Goal: Communication & Community: Answer question/provide support

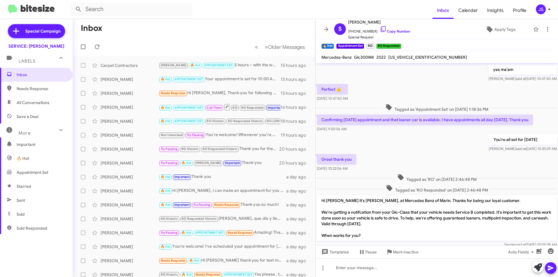
scroll to position [273, 0]
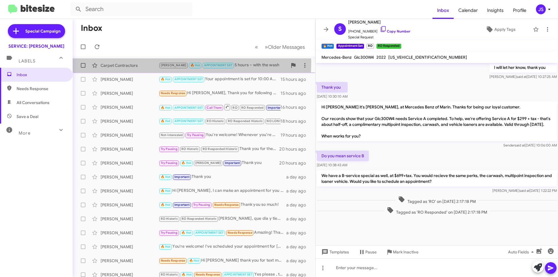
click at [123, 62] on div "Carpet Contractors RAUL 🔥 Hot APPOINTMENT SET 5 hours ~ with the wash 15 hours …" at bounding box center [193, 66] width 233 height 12
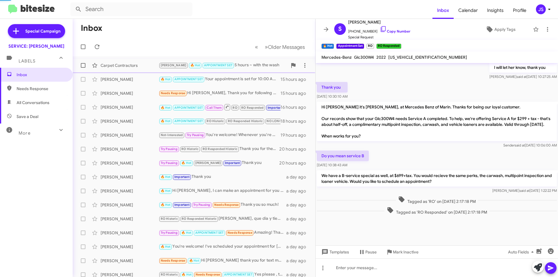
scroll to position [369, 0]
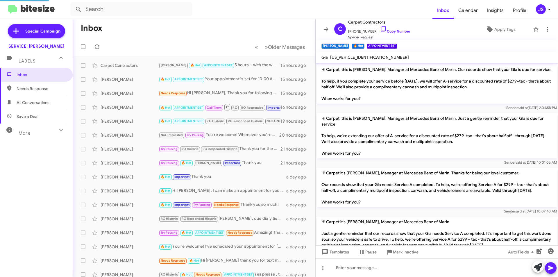
scroll to position [358, 0]
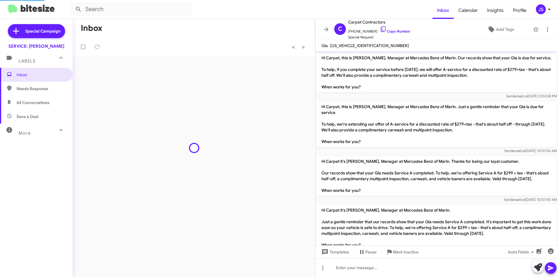
scroll to position [346, 0]
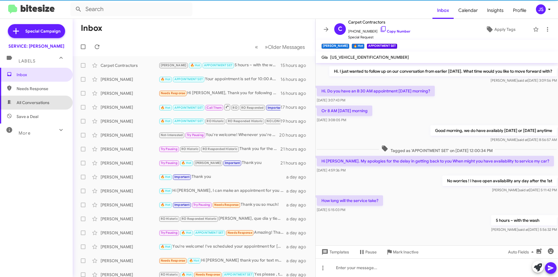
click at [56, 103] on span "All Conversations" at bounding box center [36, 103] width 73 height 14
type input "in:all-conversations"
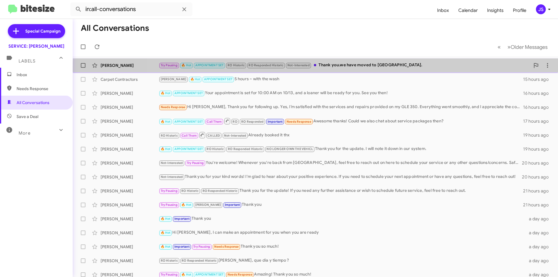
click at [365, 68] on div "Try Pausing 🔥 Hot APPOINTMENT SET RO Historic RO Responded Historic Not-Interes…" at bounding box center [344, 65] width 371 height 7
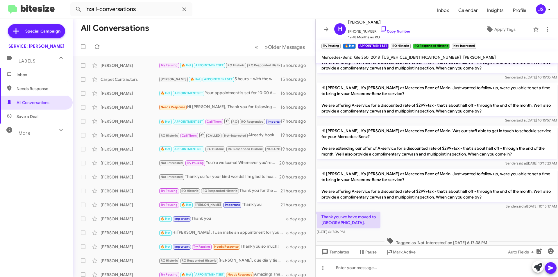
scroll to position [274, 0]
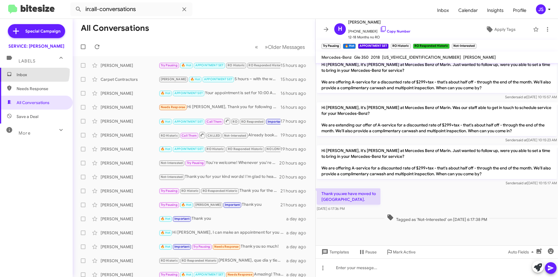
click at [31, 71] on span "Inbox" at bounding box center [36, 75] width 73 height 14
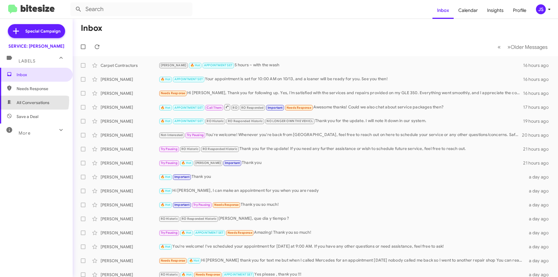
click at [28, 101] on span "All Conversations" at bounding box center [33, 103] width 33 height 6
type input "in:all-conversations"
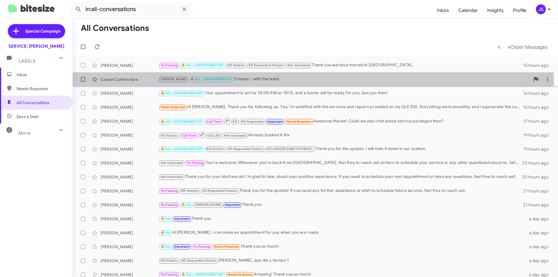
click at [129, 83] on div "Carpet Contractors RAUL 🔥 Hot APPOINTMENT SET 5 hours ~ with the wash 16 hours …" at bounding box center [315, 80] width 476 height 12
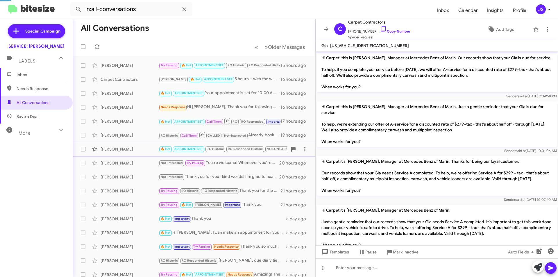
scroll to position [358, 0]
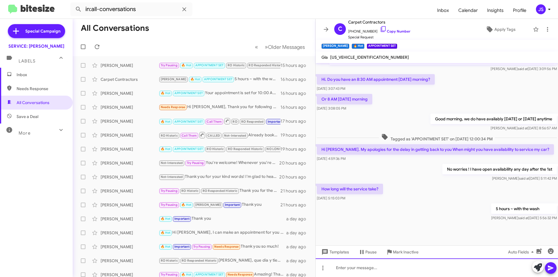
click at [405, 274] on div at bounding box center [437, 267] width 242 height 19
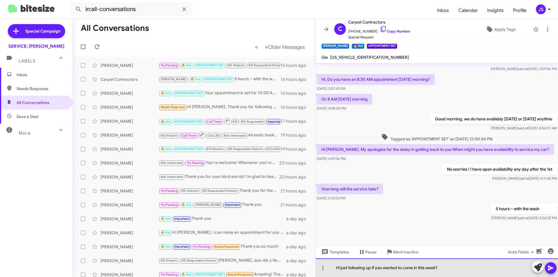
click at [340, 270] on div "Hi just following up if you wanted to come in this week?" at bounding box center [437, 267] width 242 height 19
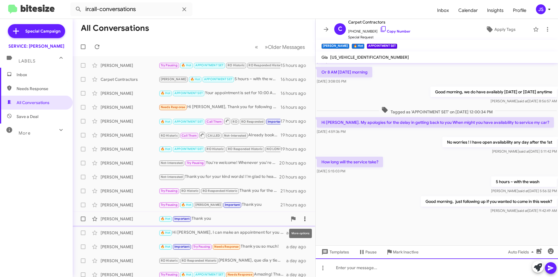
scroll to position [391, 0]
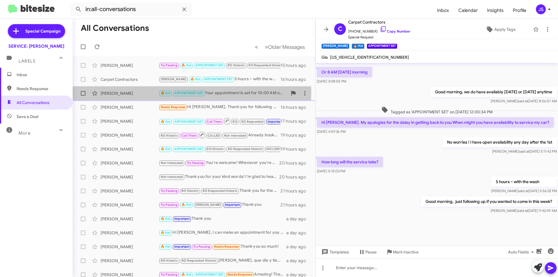
click at [110, 91] on div "[PERSON_NAME]" at bounding box center [130, 93] width 58 height 6
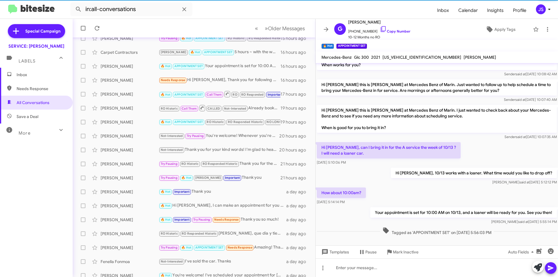
scroll to position [60, 0]
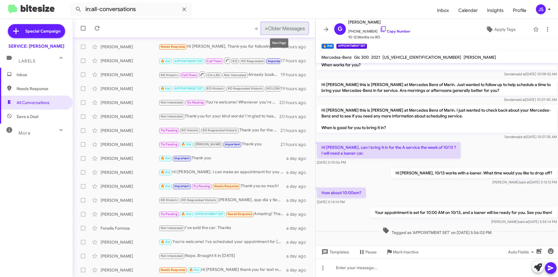
click at [293, 27] on span "Older Messages" at bounding box center [286, 28] width 37 height 6
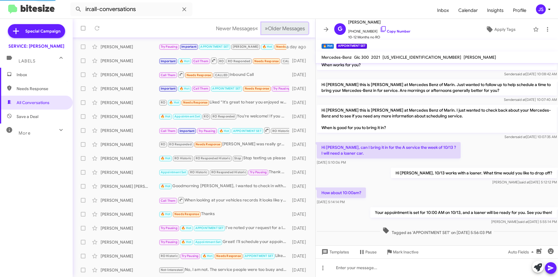
click at [293, 27] on span "Older Messages" at bounding box center [286, 28] width 37 height 6
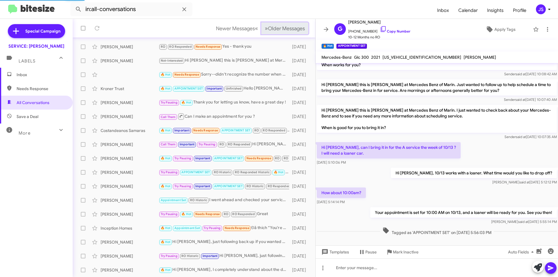
click at [293, 27] on span "Older Messages" at bounding box center [286, 28] width 37 height 6
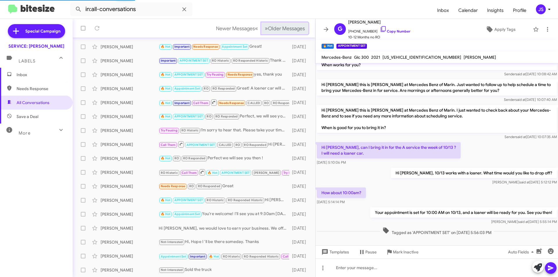
click at [293, 27] on span "Older Messages" at bounding box center [286, 28] width 37 height 6
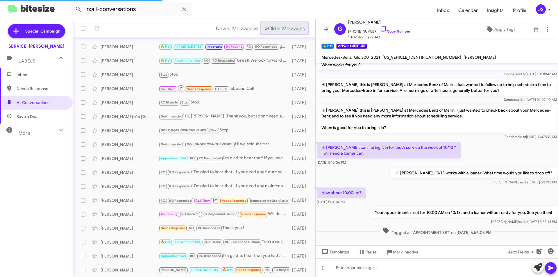
click at [293, 27] on span "Older Messages" at bounding box center [286, 28] width 37 height 6
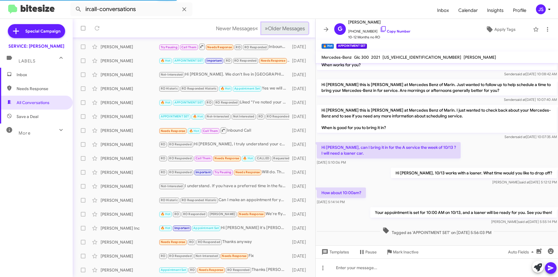
click at [293, 27] on span "Older Messages" at bounding box center [286, 28] width 37 height 6
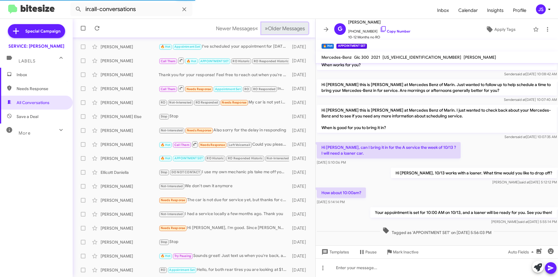
click at [293, 27] on span "Older Messages" at bounding box center [286, 28] width 37 height 6
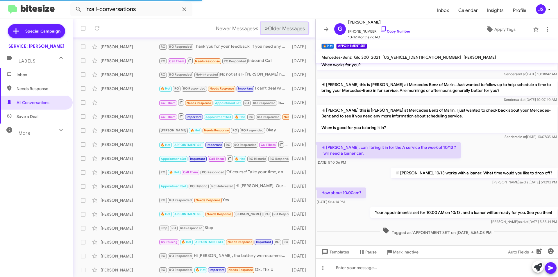
click at [293, 27] on span "Older Messages" at bounding box center [286, 28] width 37 height 6
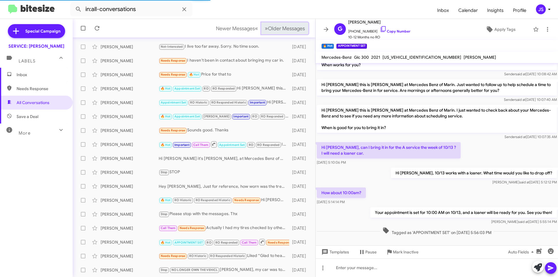
click at [293, 27] on span "Older Messages" at bounding box center [286, 28] width 37 height 6
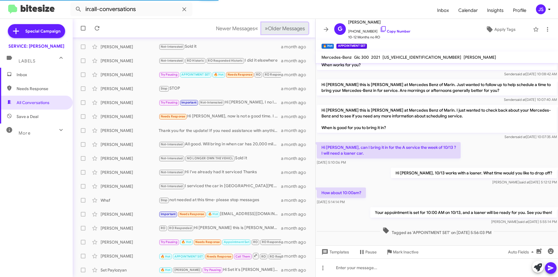
click at [293, 27] on span "Older Messages" at bounding box center [286, 28] width 37 height 6
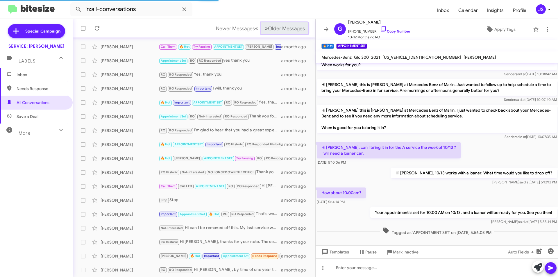
click at [293, 27] on span "Older Messages" at bounding box center [286, 28] width 37 height 6
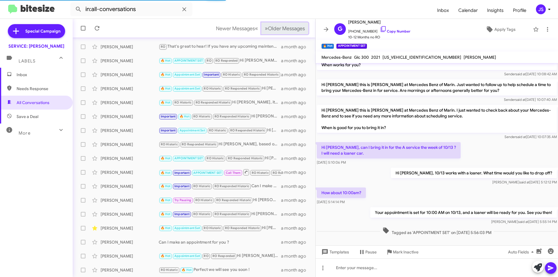
click at [293, 27] on span "Older Messages" at bounding box center [286, 28] width 37 height 6
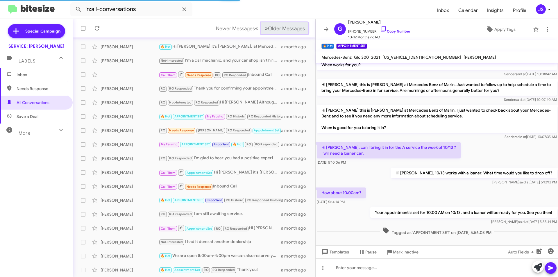
click at [293, 27] on span "Older Messages" at bounding box center [286, 28] width 37 height 6
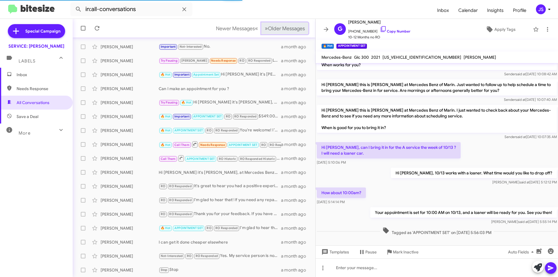
click at [293, 27] on span "Older Messages" at bounding box center [286, 28] width 37 height 6
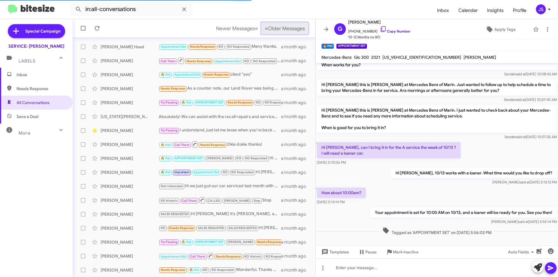
click at [293, 27] on span "Older Messages" at bounding box center [286, 28] width 37 height 6
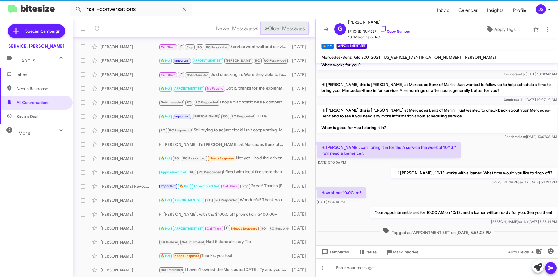
click at [293, 27] on span "Older Messages" at bounding box center [286, 28] width 37 height 6
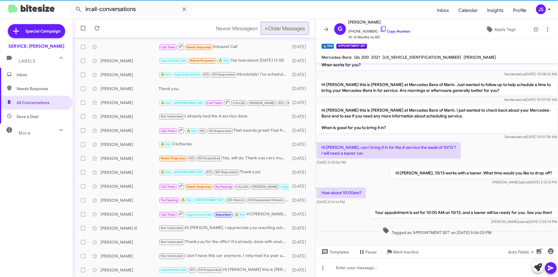
click at [293, 27] on span "Older Messages" at bounding box center [286, 28] width 37 height 6
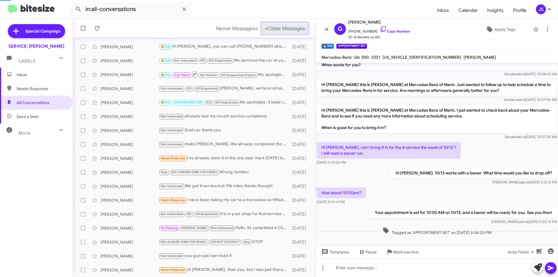
click at [293, 27] on span "Older Messages" at bounding box center [286, 28] width 37 height 6
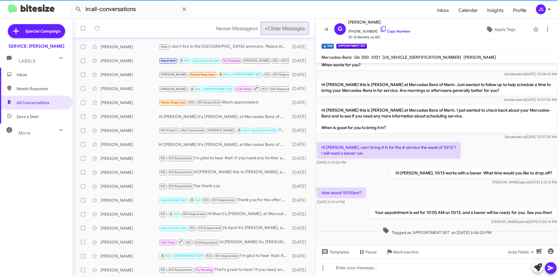
click at [293, 27] on span "Older Messages" at bounding box center [286, 28] width 37 height 6
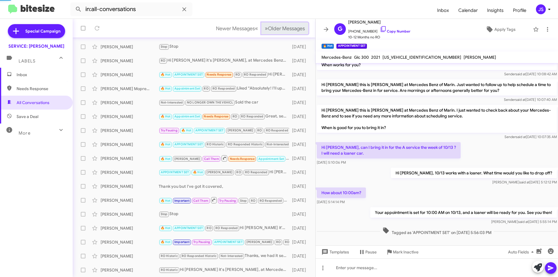
click at [293, 27] on span "Older Messages" at bounding box center [286, 28] width 37 height 6
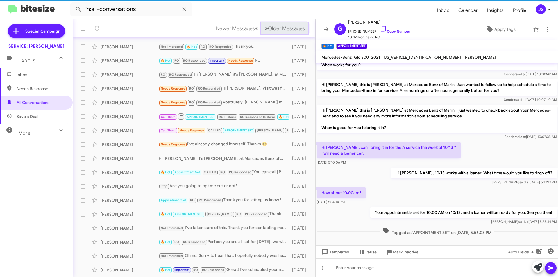
click at [293, 27] on span "Older Messages" at bounding box center [286, 28] width 37 height 6
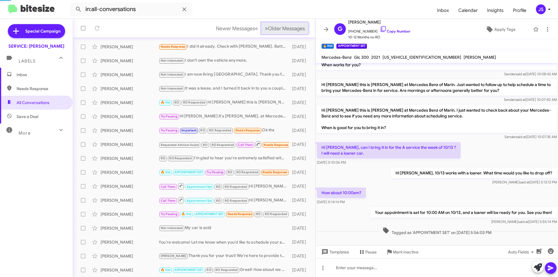
click at [293, 27] on span "Older Messages" at bounding box center [286, 28] width 37 height 6
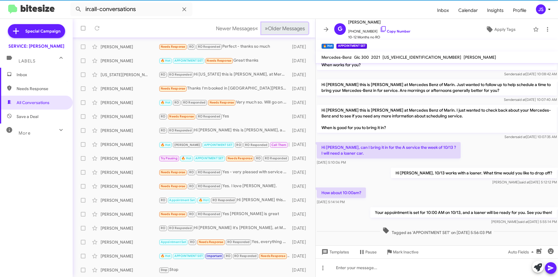
click at [293, 27] on span "Older Messages" at bounding box center [286, 28] width 37 height 6
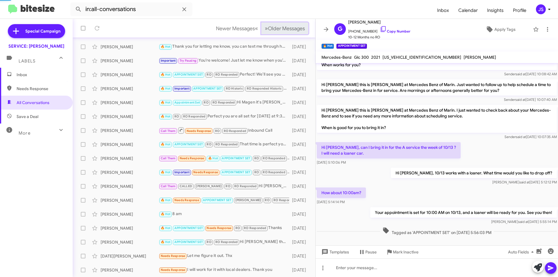
click at [293, 27] on span "Older Messages" at bounding box center [286, 28] width 37 height 6
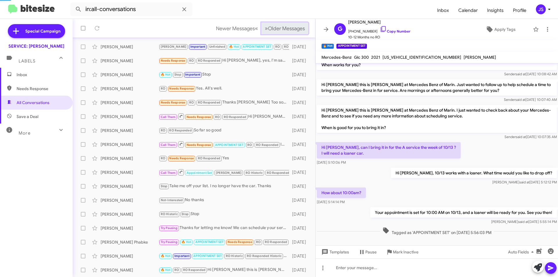
click at [293, 27] on span "Older Messages" at bounding box center [286, 28] width 37 height 6
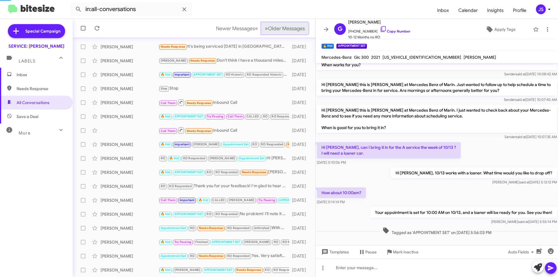
click at [293, 27] on span "Older Messages" at bounding box center [286, 28] width 37 height 6
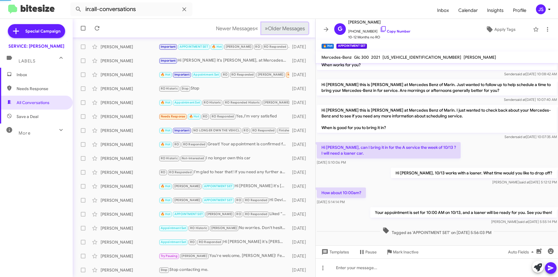
click at [293, 27] on span "Older Messages" at bounding box center [286, 28] width 37 height 6
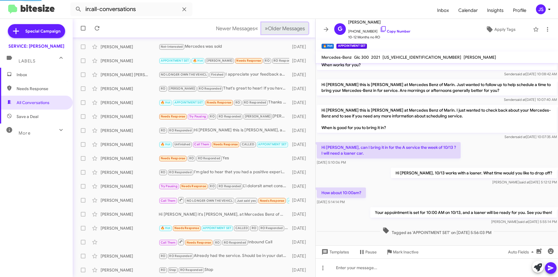
click at [293, 27] on span "Older Messages" at bounding box center [286, 28] width 37 height 6
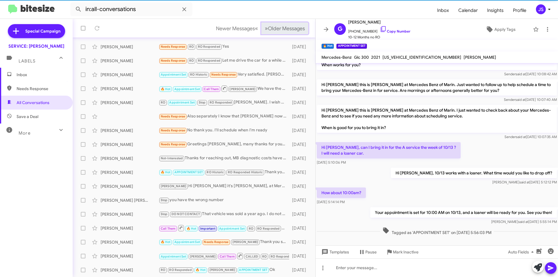
click at [293, 27] on span "Older Messages" at bounding box center [286, 28] width 37 height 6
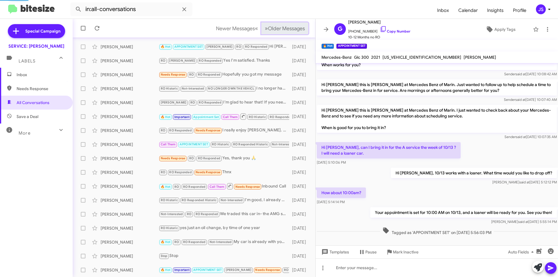
click at [293, 27] on span "Older Messages" at bounding box center [286, 28] width 37 height 6
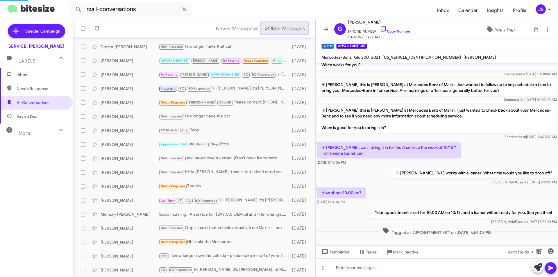
click at [293, 27] on span "Older Messages" at bounding box center [286, 28] width 37 height 6
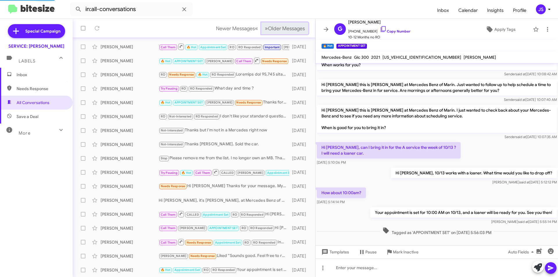
click at [293, 27] on span "Older Messages" at bounding box center [286, 28] width 37 height 6
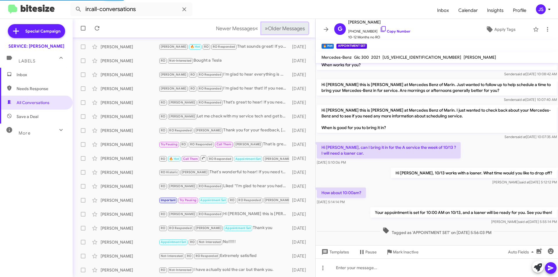
click at [293, 27] on span "Older Messages" at bounding box center [286, 28] width 37 height 6
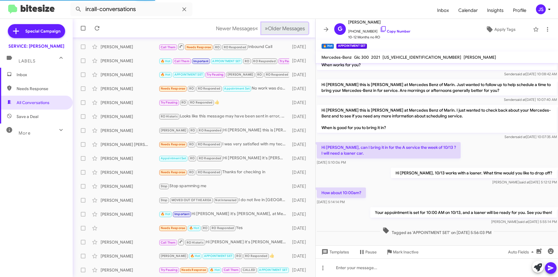
click at [293, 27] on span "Older Messages" at bounding box center [286, 28] width 37 height 6
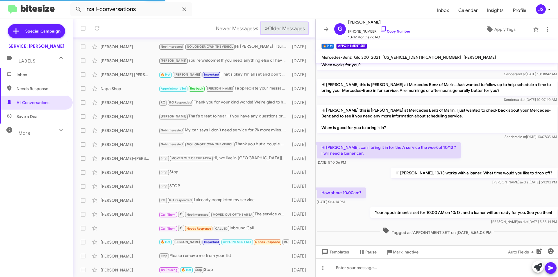
click at [293, 27] on span "Older Messages" at bounding box center [286, 28] width 37 height 6
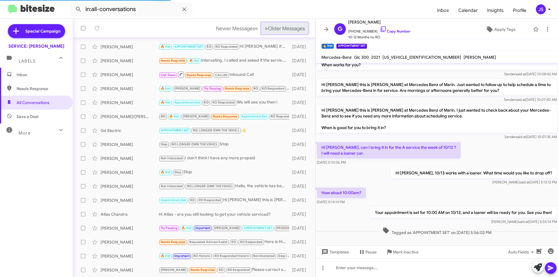
click at [293, 27] on span "Older Messages" at bounding box center [286, 28] width 37 height 6
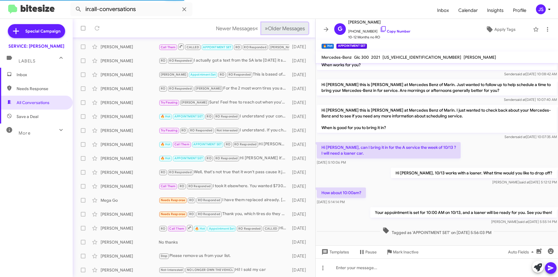
click at [293, 27] on span "Older Messages" at bounding box center [286, 28] width 37 height 6
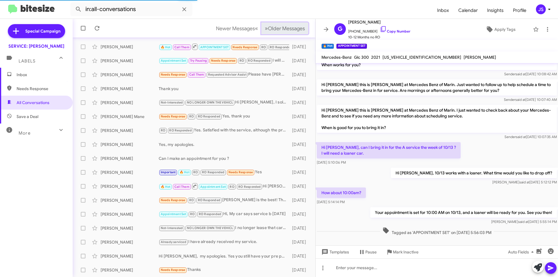
click at [293, 27] on span "Older Messages" at bounding box center [286, 28] width 37 height 6
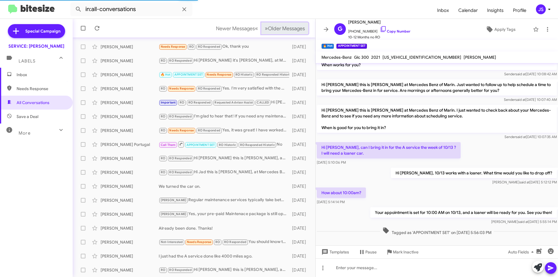
click at [293, 27] on span "Older Messages" at bounding box center [286, 28] width 37 height 6
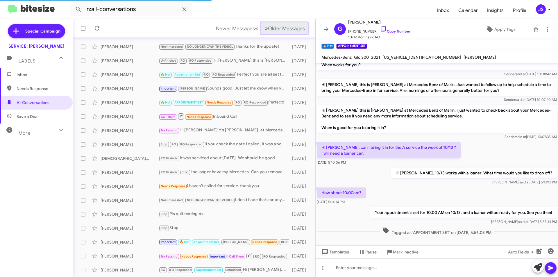
click at [293, 27] on span "Older Messages" at bounding box center [286, 28] width 37 height 6
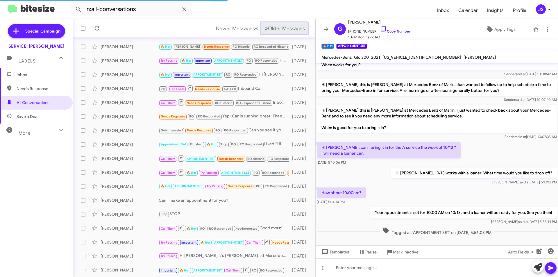
click at [293, 27] on span "Older Messages" at bounding box center [286, 28] width 37 height 6
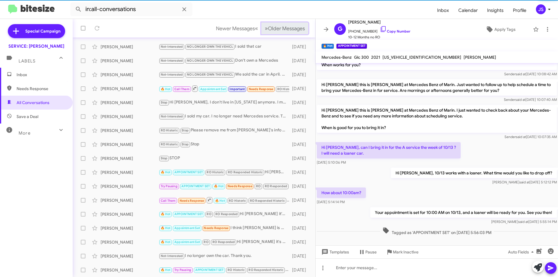
click at [293, 27] on span "Older Messages" at bounding box center [286, 28] width 37 height 6
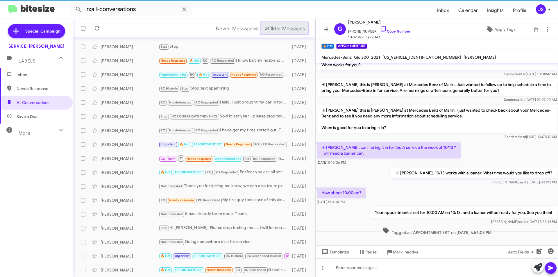
click at [293, 27] on span "Older Messages" at bounding box center [286, 28] width 37 height 6
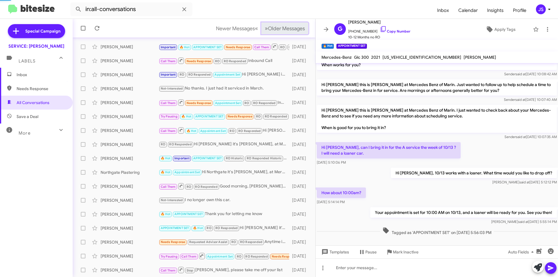
click at [293, 27] on span "Older Messages" at bounding box center [286, 28] width 37 height 6
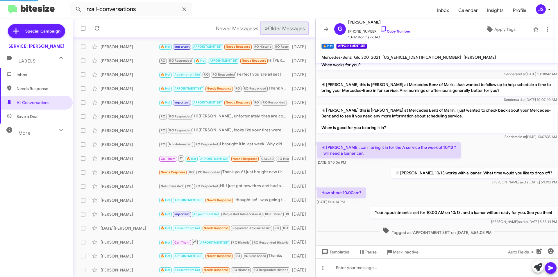
click at [293, 27] on span "Older Messages" at bounding box center [286, 28] width 37 height 6
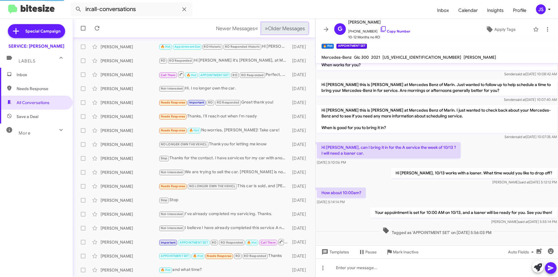
click at [293, 27] on span "Older Messages" at bounding box center [286, 28] width 37 height 6
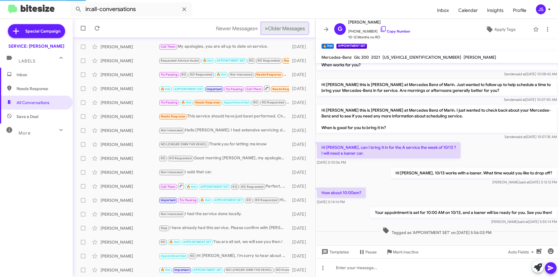
click at [293, 27] on span "Older Messages" at bounding box center [286, 28] width 37 height 6
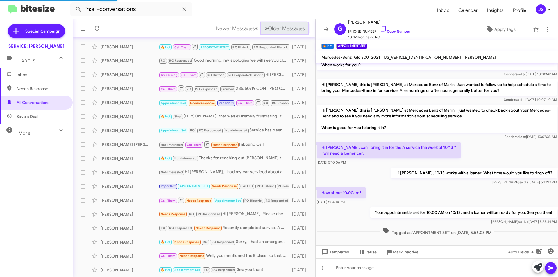
click at [293, 27] on span "Older Messages" at bounding box center [286, 28] width 37 height 6
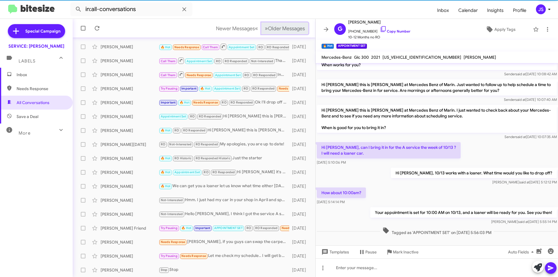
click at [293, 27] on span "Older Messages" at bounding box center [286, 28] width 37 height 6
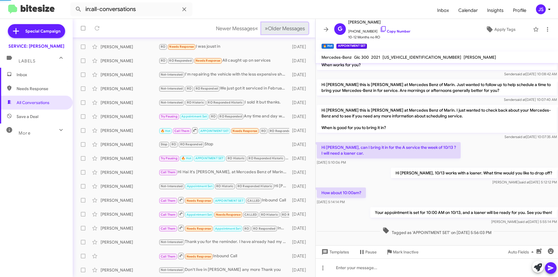
click at [293, 27] on span "Older Messages" at bounding box center [286, 28] width 37 height 6
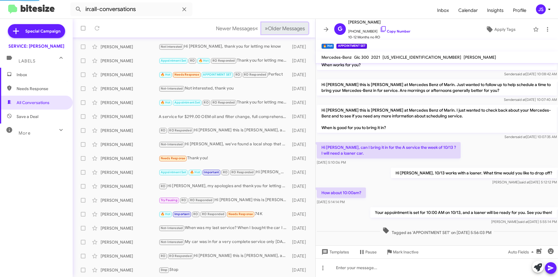
click at [293, 27] on span "Older Messages" at bounding box center [286, 28] width 37 height 6
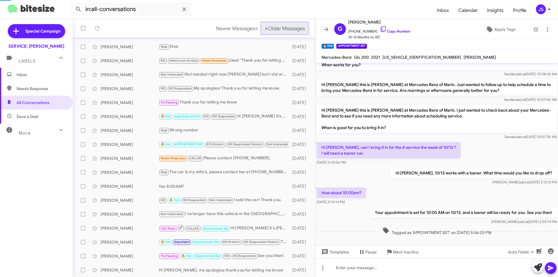
click at [293, 27] on span "Older Messages" at bounding box center [286, 28] width 37 height 6
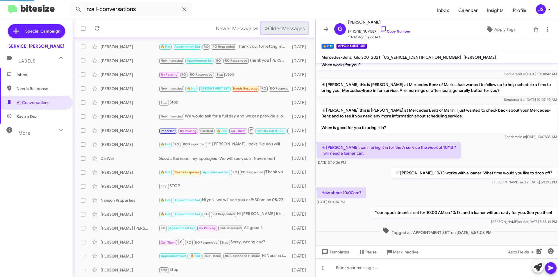
click at [293, 27] on span "Older Messages" at bounding box center [286, 28] width 37 height 6
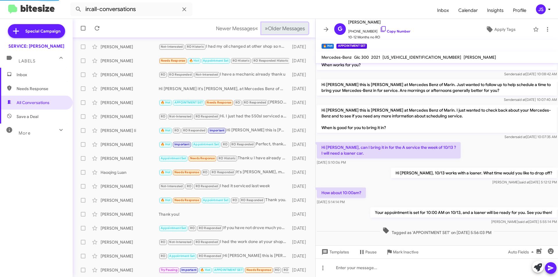
click at [293, 27] on span "Older Messages" at bounding box center [286, 28] width 37 height 6
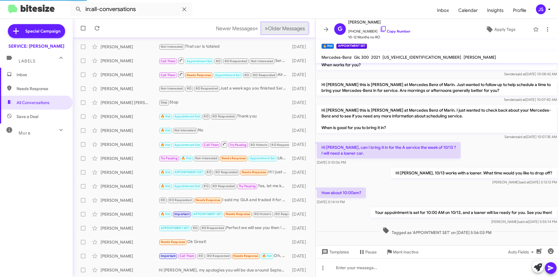
click at [293, 27] on span "Older Messages" at bounding box center [286, 28] width 37 height 6
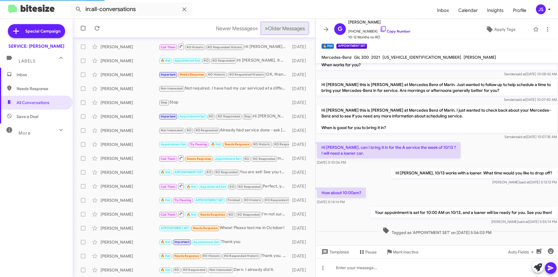
click at [293, 27] on span "Older Messages" at bounding box center [286, 28] width 37 height 6
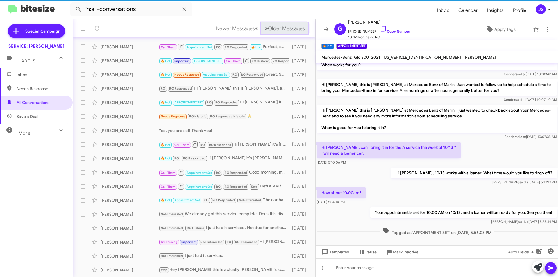
click at [293, 27] on span "Older Messages" at bounding box center [286, 28] width 37 height 6
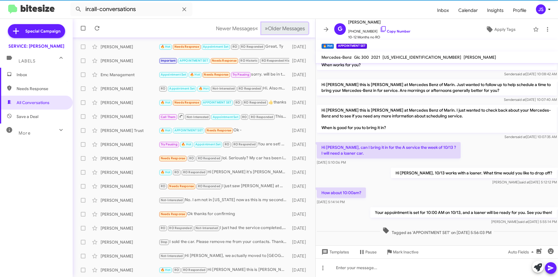
click at [293, 27] on span "Older Messages" at bounding box center [286, 28] width 37 height 6
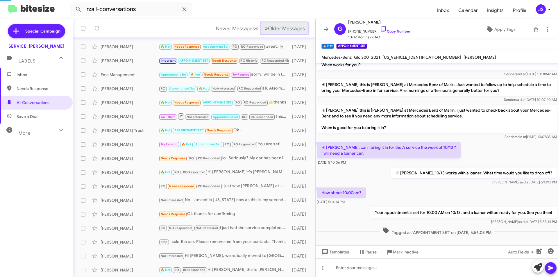
click at [293, 27] on span "Older Messages" at bounding box center [286, 28] width 37 height 6
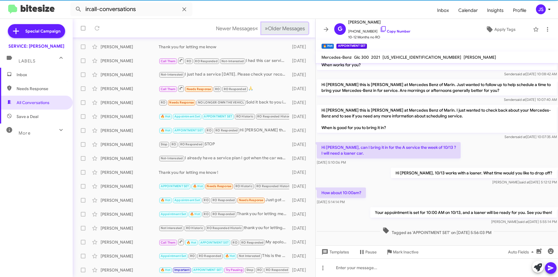
click at [293, 27] on span "Older Messages" at bounding box center [286, 28] width 37 height 6
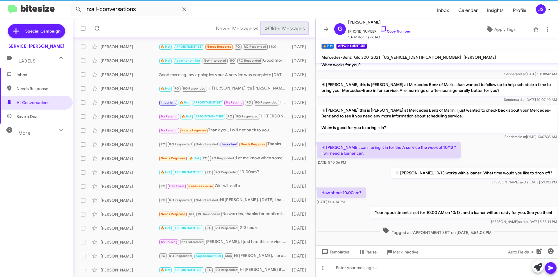
click at [293, 27] on span "Older Messages" at bounding box center [286, 28] width 37 height 6
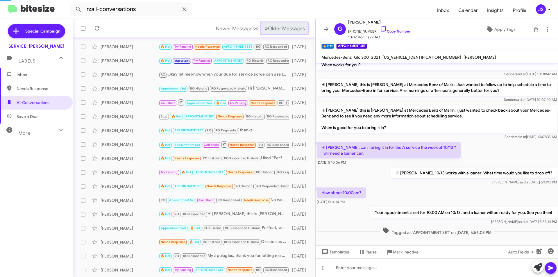
click at [293, 27] on span "Older Messages" at bounding box center [286, 28] width 37 height 6
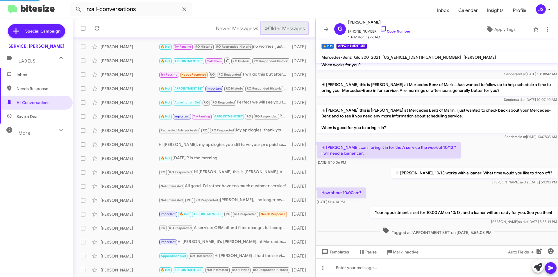
click at [293, 27] on span "Older Messages" at bounding box center [286, 28] width 37 height 6
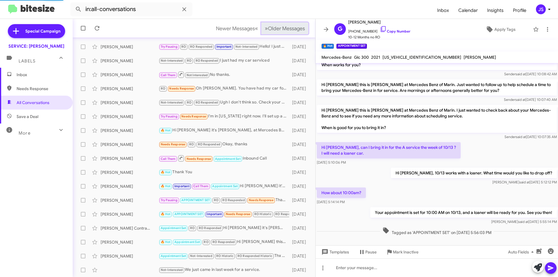
click at [293, 27] on span "Older Messages" at bounding box center [286, 28] width 37 height 6
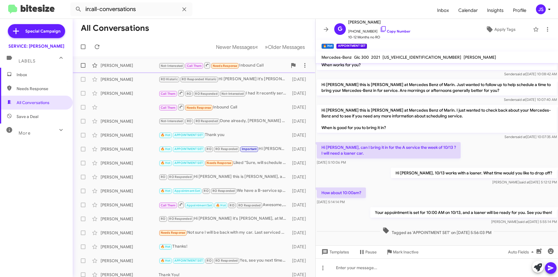
click at [129, 65] on div "Pavel Salanevich" at bounding box center [130, 65] width 58 height 6
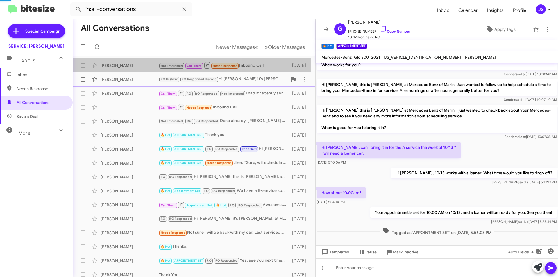
scroll to position [57, 0]
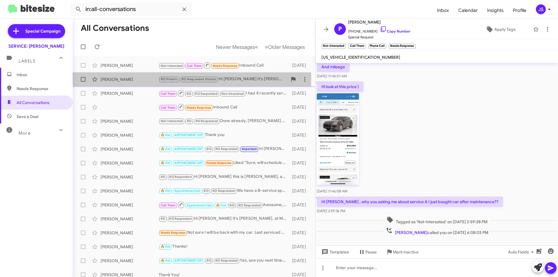
click at [127, 75] on div "Barbara Cornelius RO Historic RO Responded Historic Hi Barbara it's Omar Ibrahi…" at bounding box center [193, 80] width 233 height 12
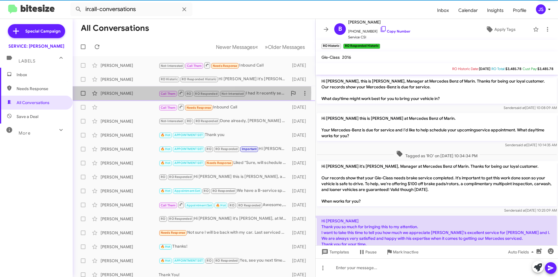
click at [126, 92] on div "Michael Madjlessi" at bounding box center [130, 93] width 58 height 6
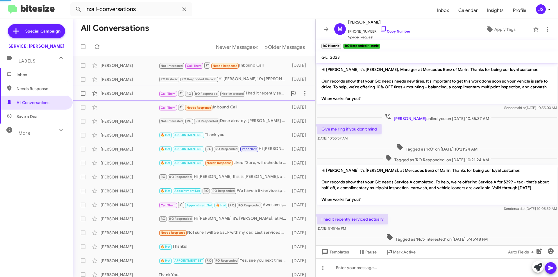
scroll to position [15, 0]
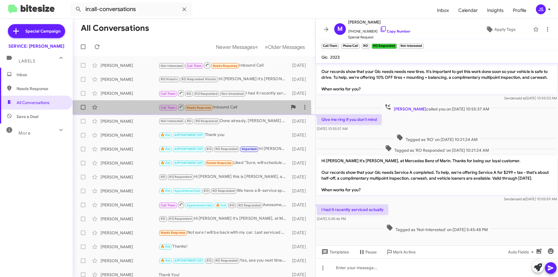
click at [119, 111] on div "Call Them Needs Response Inbound Call 5 months ago" at bounding box center [193, 107] width 233 height 12
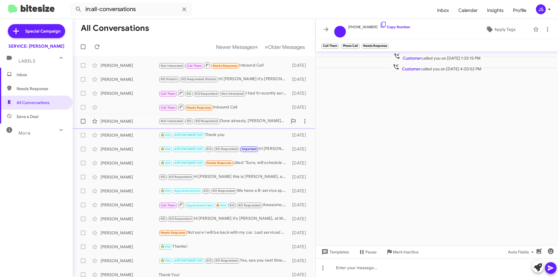
click at [123, 125] on div "Howard Lakin Not-Interested RO RO Responded Done already, Eliseo good job 👍 5 m…" at bounding box center [193, 121] width 233 height 12
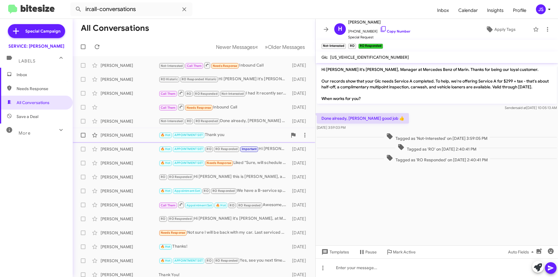
click at [126, 134] on div "Jeffery Colin" at bounding box center [130, 135] width 58 height 6
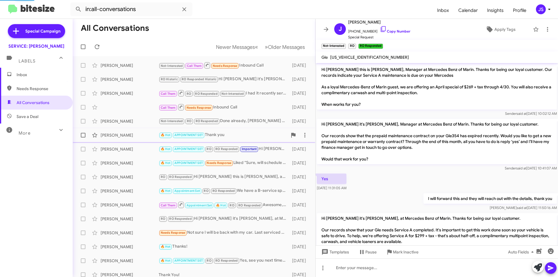
scroll to position [147, 0]
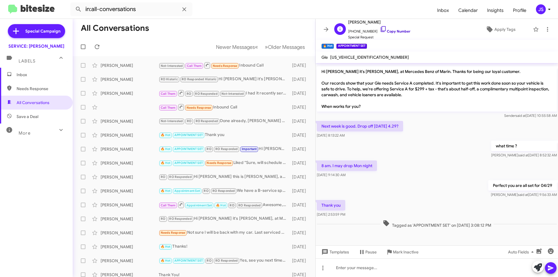
click at [380, 29] on icon at bounding box center [383, 29] width 7 height 7
click at [136, 144] on div "Nathan Hagler 🔥 Hot APPOINTMENT SET RO RO Responded Important Hi Nathan, my apo…" at bounding box center [193, 149] width 233 height 12
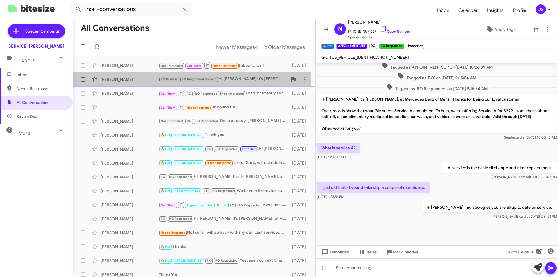
click at [134, 83] on div "Barbara Cornelius RO Historic RO Responded Historic Hi Barbara it's Omar Ibrahi…" at bounding box center [193, 80] width 233 height 12
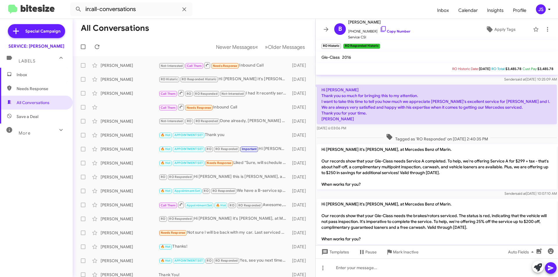
scroll to position [121, 0]
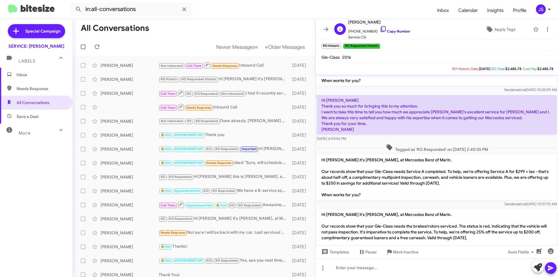
click at [380, 32] on icon at bounding box center [383, 29] width 7 height 7
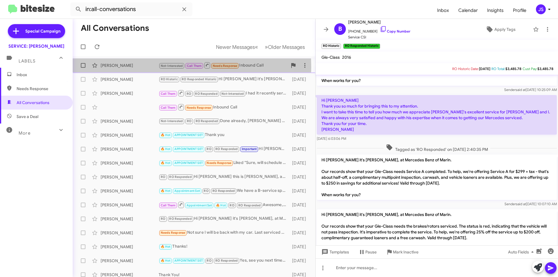
click at [118, 67] on div "Pavel Salanevich" at bounding box center [130, 65] width 58 height 6
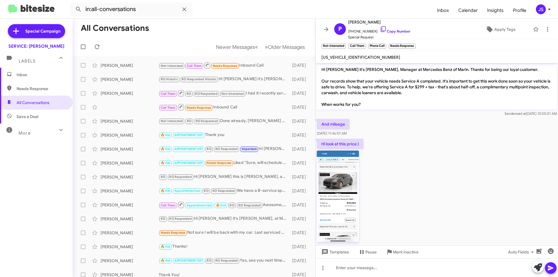
scroll to position [57, 0]
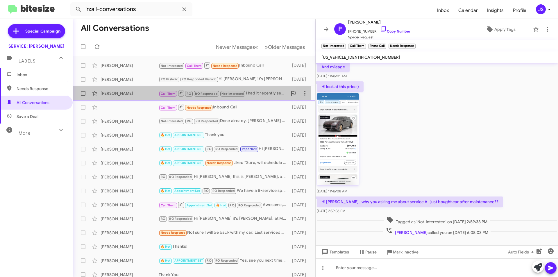
click at [119, 95] on div "Michael Madjlessi" at bounding box center [130, 93] width 58 height 6
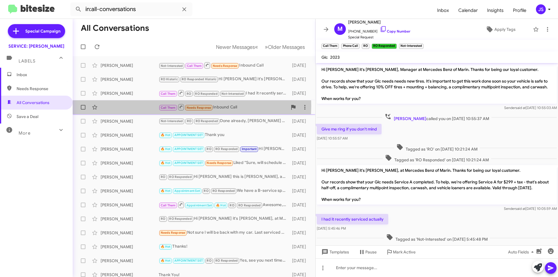
click at [121, 106] on div "Call Them Needs Response Inbound Call 5 months ago" at bounding box center [193, 107] width 233 height 12
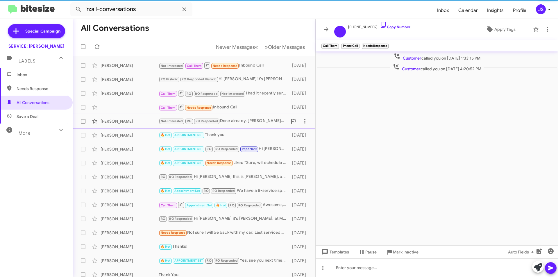
click at [127, 124] on div "Howard Lakin" at bounding box center [130, 121] width 58 height 6
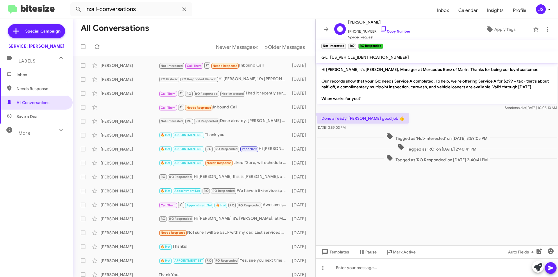
click at [382, 28] on span "+14152710963 Copy Number" at bounding box center [379, 30] width 62 height 9
click at [380, 28] on icon at bounding box center [383, 29] width 7 height 7
click at [284, 45] on span "Older Messages" at bounding box center [286, 47] width 37 height 6
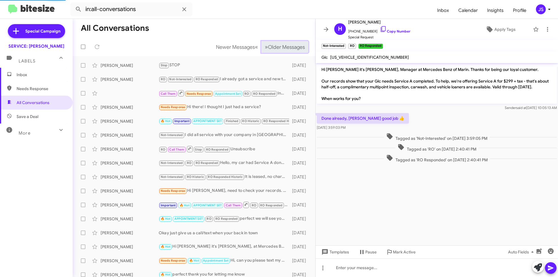
click at [284, 45] on span "Older Messages" at bounding box center [286, 47] width 37 height 6
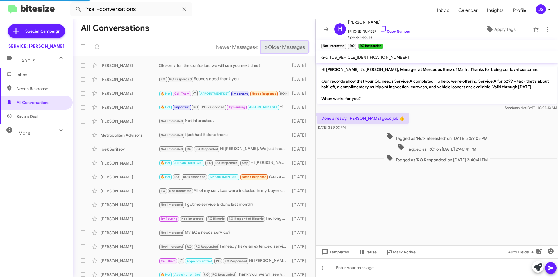
click at [284, 45] on span "Older Messages" at bounding box center [286, 47] width 37 height 6
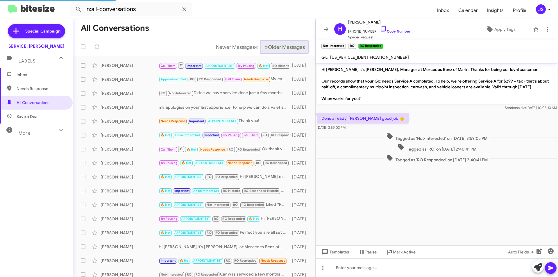
click at [284, 45] on span "Older Messages" at bounding box center [286, 47] width 37 height 6
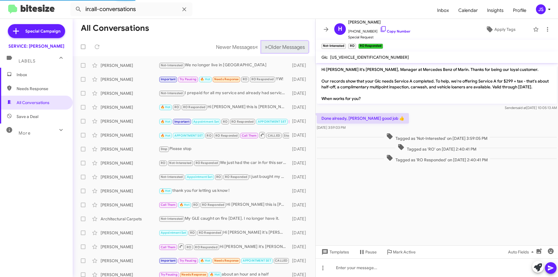
click at [284, 45] on span "Older Messages" at bounding box center [286, 47] width 37 height 6
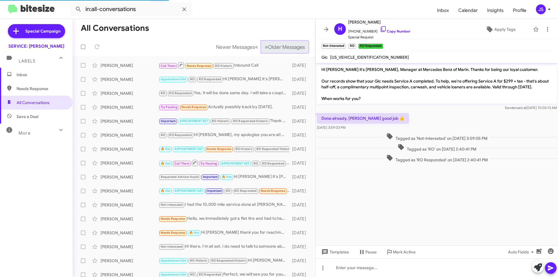
click at [284, 45] on span "Older Messages" at bounding box center [286, 47] width 37 height 6
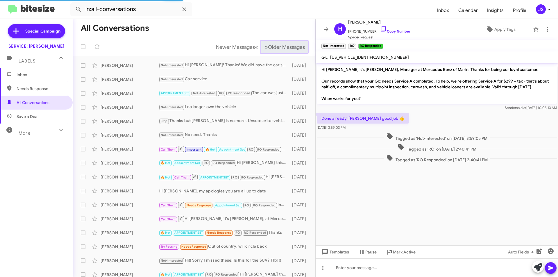
click at [284, 45] on span "Older Messages" at bounding box center [286, 47] width 37 height 6
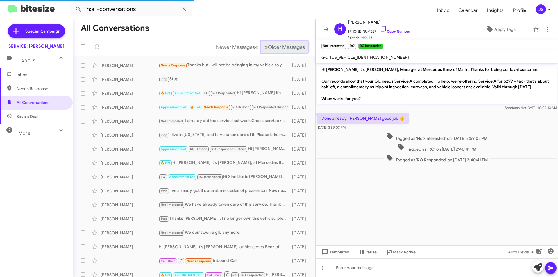
click at [284, 45] on span "Older Messages" at bounding box center [286, 47] width 37 height 6
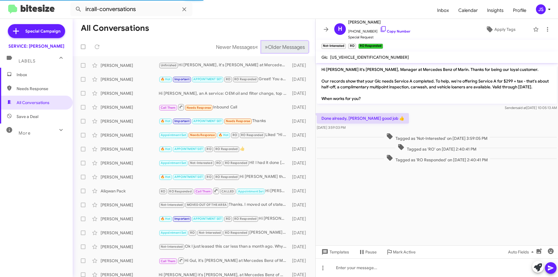
click at [284, 45] on span "Older Messages" at bounding box center [286, 47] width 37 height 6
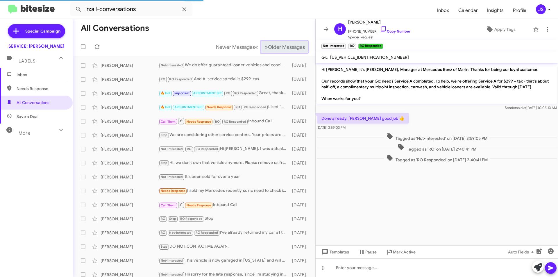
click at [284, 45] on span "Older Messages" at bounding box center [286, 47] width 37 height 6
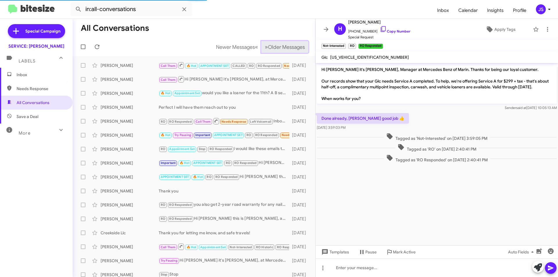
click at [284, 45] on span "Older Messages" at bounding box center [286, 47] width 37 height 6
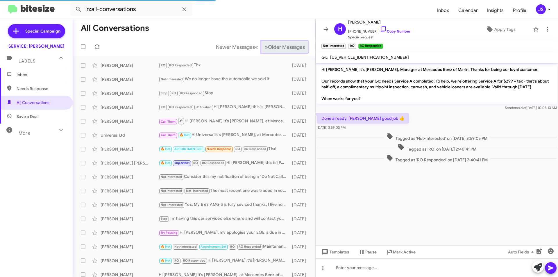
click at [284, 45] on span "Older Messages" at bounding box center [286, 47] width 37 height 6
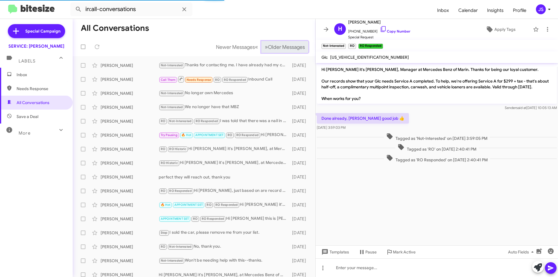
click at [284, 45] on span "Older Messages" at bounding box center [286, 47] width 37 height 6
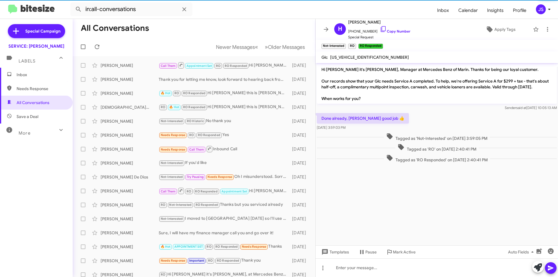
click at [134, 64] on div "Stacy Stone" at bounding box center [130, 65] width 58 height 6
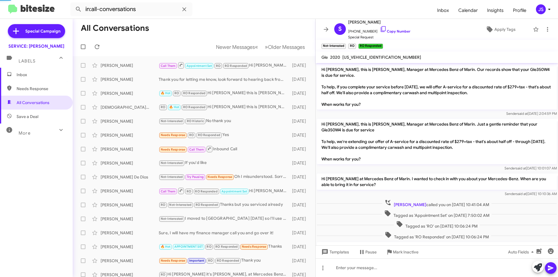
scroll to position [160, 0]
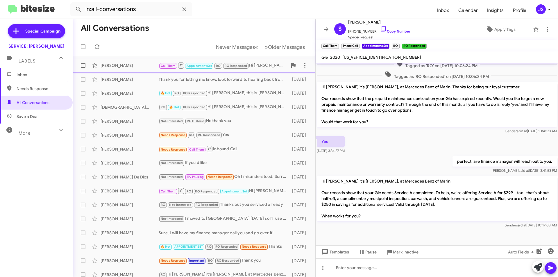
click at [136, 63] on div "Stacy Stone" at bounding box center [130, 65] width 58 height 6
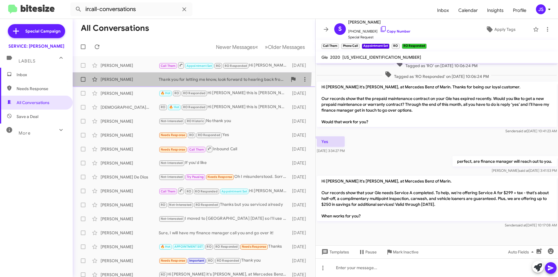
click at [137, 73] on span "Kathleen Weagant Thank you for letting me know, look forward to hearing back fr…" at bounding box center [194, 79] width 243 height 14
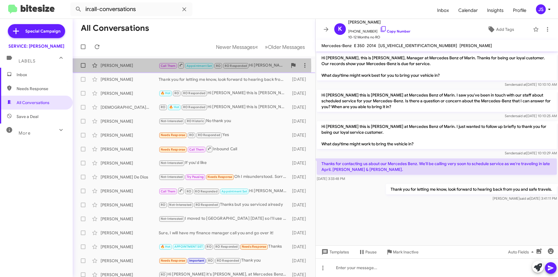
click at [134, 67] on div "Stacy Stone" at bounding box center [130, 65] width 58 height 6
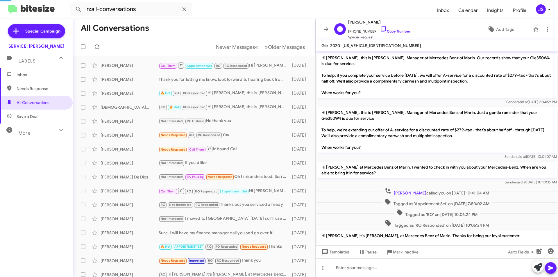
scroll to position [149, 0]
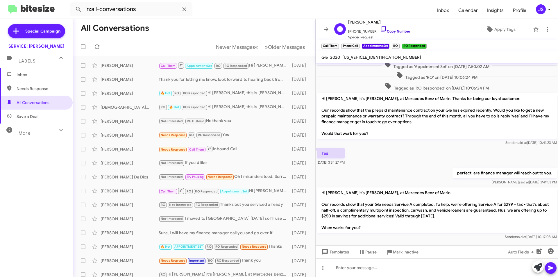
click at [380, 29] on icon at bounding box center [383, 29] width 7 height 7
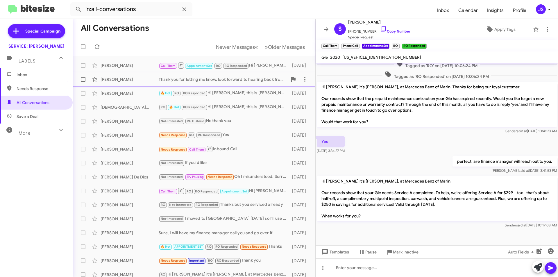
click at [130, 76] on div "Kathleen Weagant" at bounding box center [130, 79] width 58 height 6
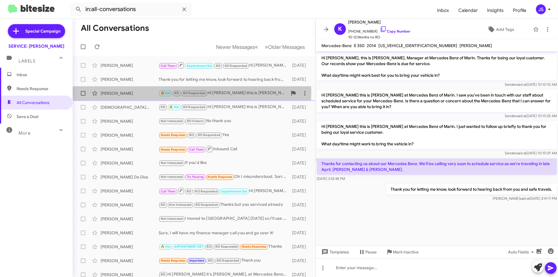
click at [128, 92] on div "Gerald Loquet" at bounding box center [130, 93] width 58 height 6
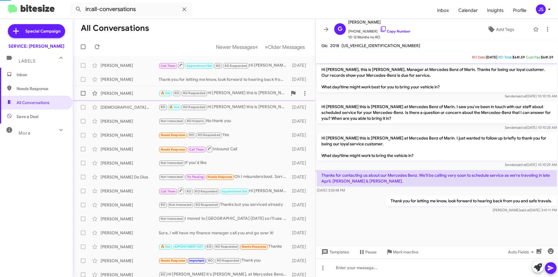
scroll to position [331, 0]
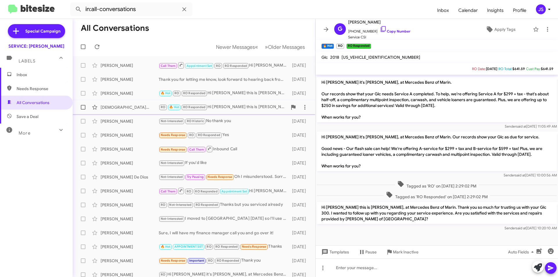
click at [127, 105] on div "Jaina Delmas" at bounding box center [130, 107] width 58 height 6
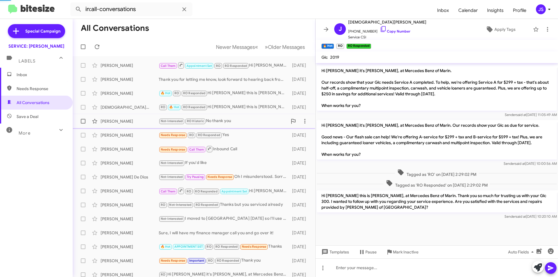
scroll to position [107, 0]
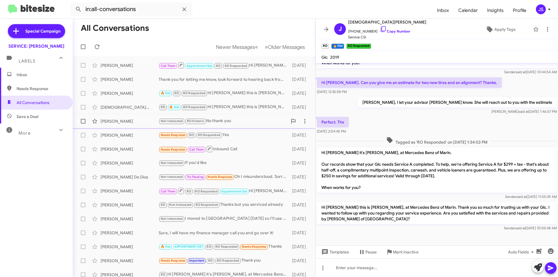
click at [126, 121] on div "Kirk Mulligan" at bounding box center [130, 121] width 58 height 6
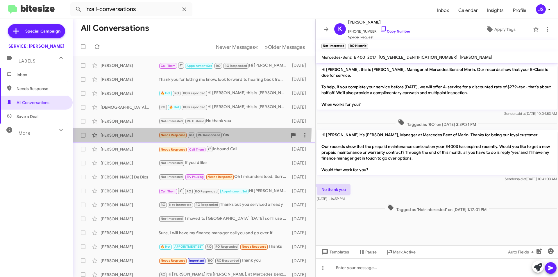
click at [128, 129] on div "Larry Takahashi Needs Response RO RO Responded Yes 6 months ago" at bounding box center [193, 135] width 233 height 12
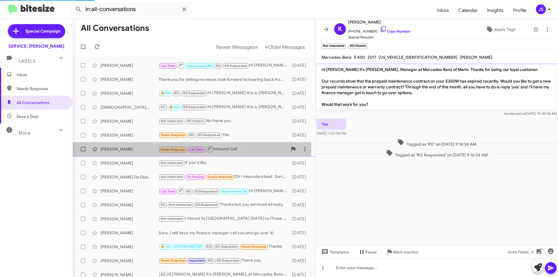
click at [132, 149] on div "Joseph Cisek" at bounding box center [130, 149] width 58 height 6
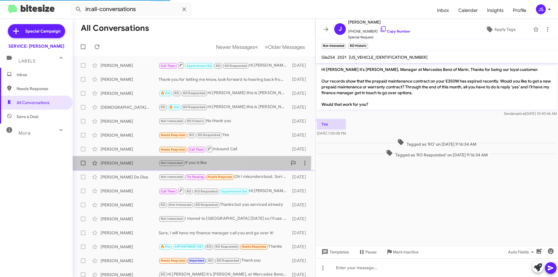
click at [132, 159] on div "Christopher Ambler Not-Interested If you'd like 6 months ago" at bounding box center [193, 163] width 233 height 12
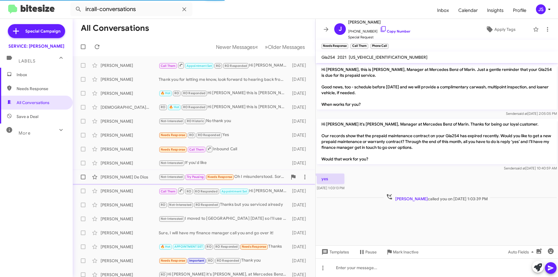
click at [126, 175] on div "Eloisa Vergel De Dios" at bounding box center [130, 177] width 58 height 6
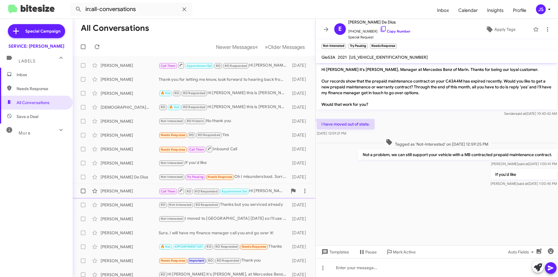
click at [125, 191] on div "Randal Short" at bounding box center [130, 191] width 58 height 6
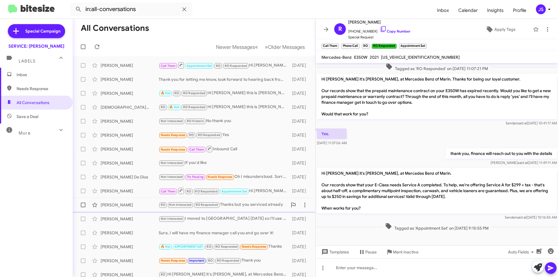
click at [128, 205] on div "Edwin Zinman" at bounding box center [130, 205] width 58 height 6
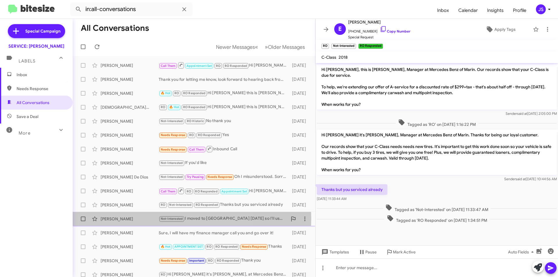
click at [134, 218] on div "Camilla Moshayedi" at bounding box center [130, 219] width 58 height 6
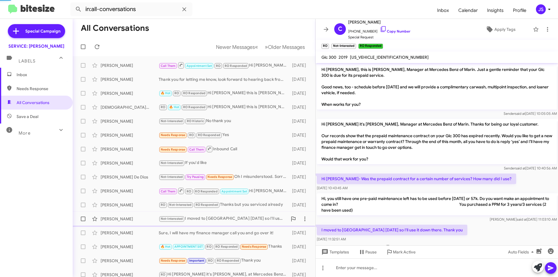
scroll to position [17, 0]
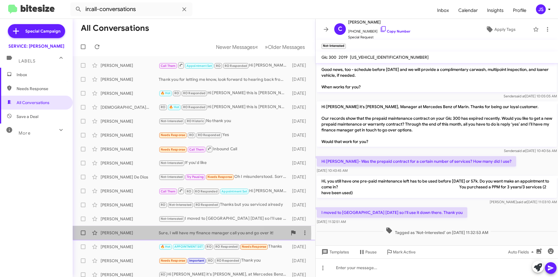
click at [140, 234] on div "Leslie Silbergh" at bounding box center [130, 233] width 58 height 6
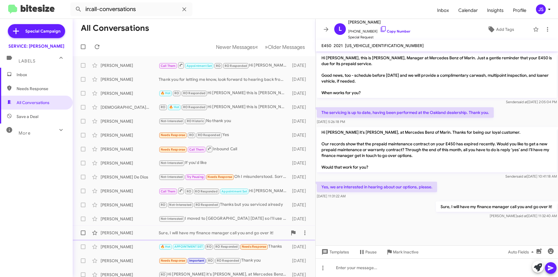
scroll to position [29, 0]
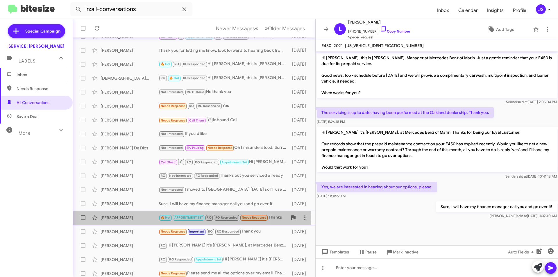
click at [143, 217] on div "Marylisa Tencer" at bounding box center [130, 218] width 58 height 6
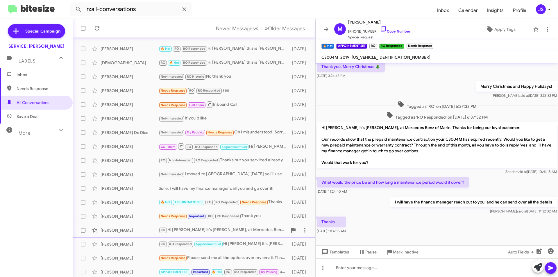
scroll to position [58, 0]
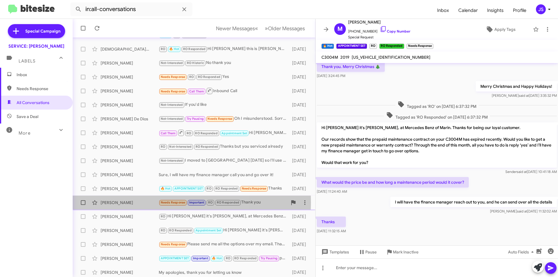
click at [132, 203] on div "Scott Fulmer" at bounding box center [130, 203] width 58 height 6
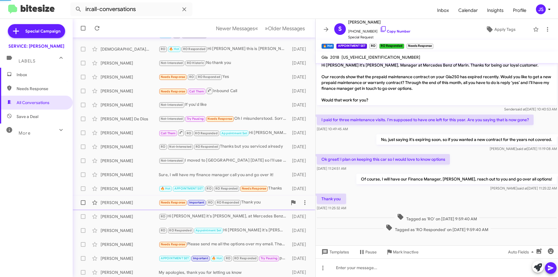
scroll to position [4, 0]
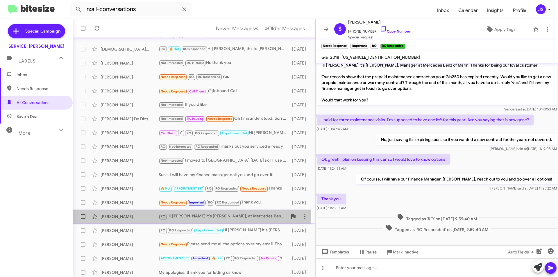
click at [127, 216] on div "Rosa Rios" at bounding box center [130, 217] width 58 height 6
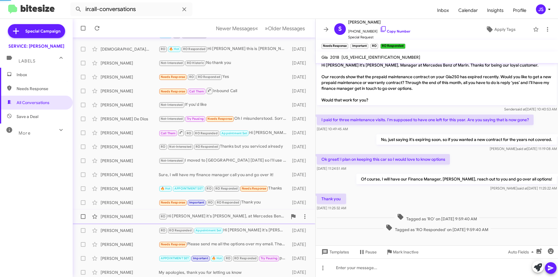
scroll to position [35, 0]
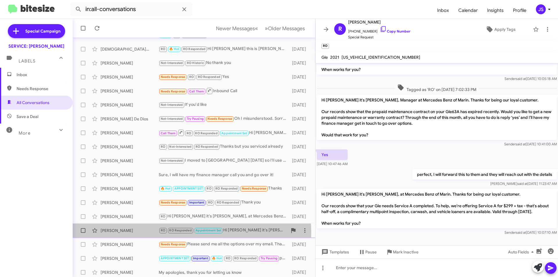
click at [157, 234] on div "John Mitchell RO RO Responded Appointment Set Hi John it's Omar Ibrahimi, at Me…" at bounding box center [193, 231] width 233 height 12
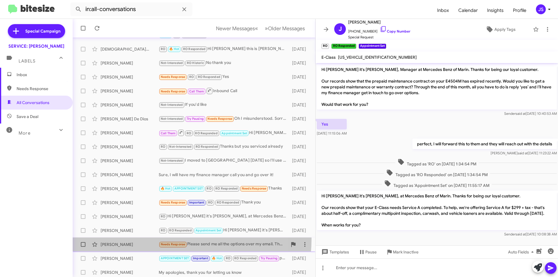
click at [152, 239] on div "Purbasha Mazumdar Needs Response Please send me all the options over my email. …" at bounding box center [193, 245] width 233 height 12
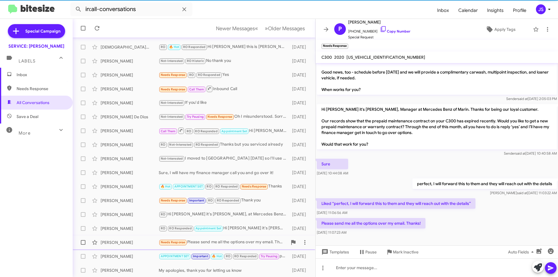
scroll to position [60, 0]
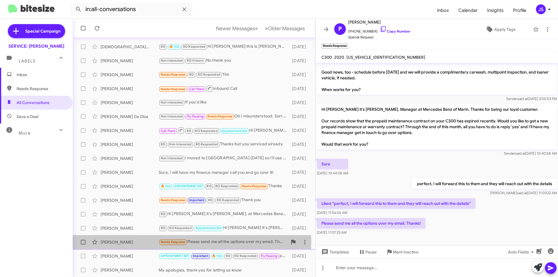
click at [148, 241] on div "Purbasha Mazumdar" at bounding box center [130, 242] width 58 height 6
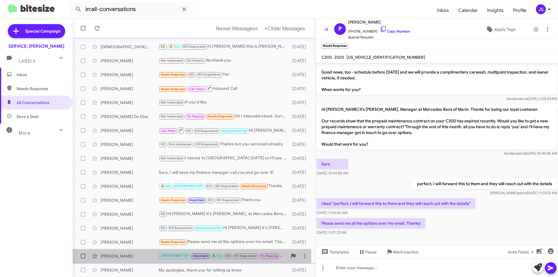
click at [128, 257] on div "Stacey Crystal" at bounding box center [130, 256] width 58 height 6
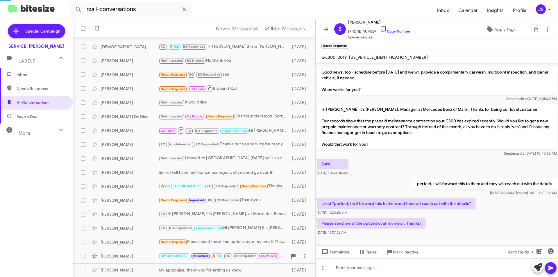
scroll to position [274, 0]
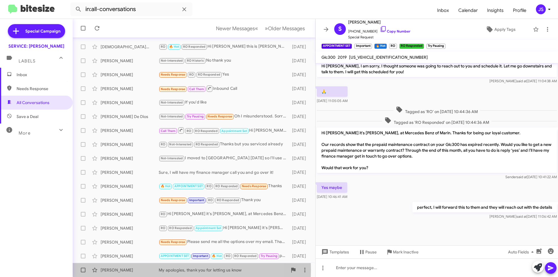
click at [113, 270] on div "Carlyse Ciocca" at bounding box center [130, 270] width 58 height 6
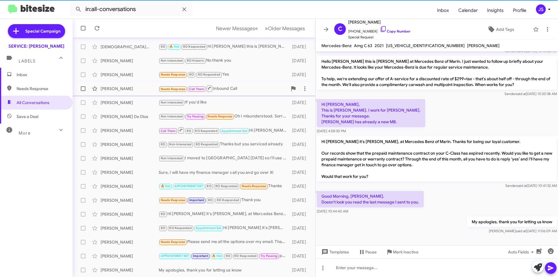
scroll to position [65, 0]
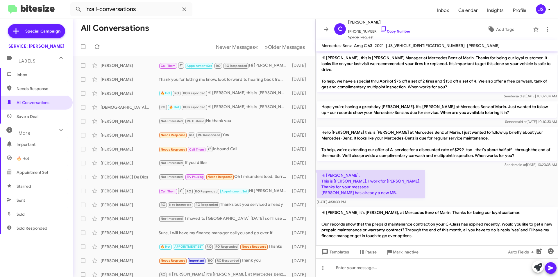
scroll to position [65, 0]
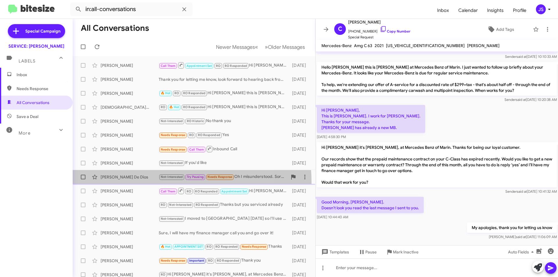
click at [145, 183] on div "Eloisa Vergel De Dios Not-Interested Try Pausing Needs Response Oh I misunderst…" at bounding box center [193, 177] width 233 height 12
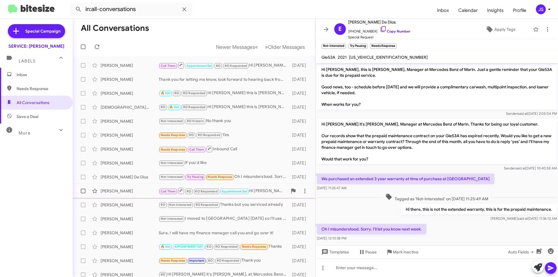
click at [137, 193] on div "Randal Short" at bounding box center [130, 191] width 58 height 6
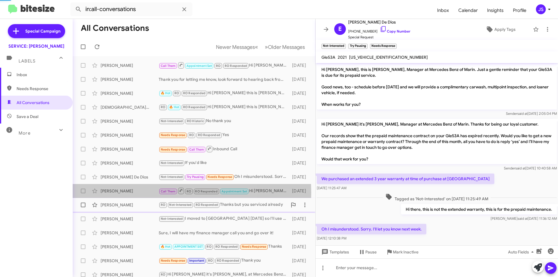
scroll to position [77, 0]
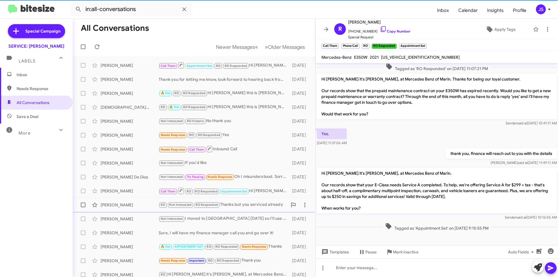
click at [125, 209] on div "Edwin Zinman RO Not-Interested RO Responded Thanks but you serviced already 6 m…" at bounding box center [193, 205] width 233 height 12
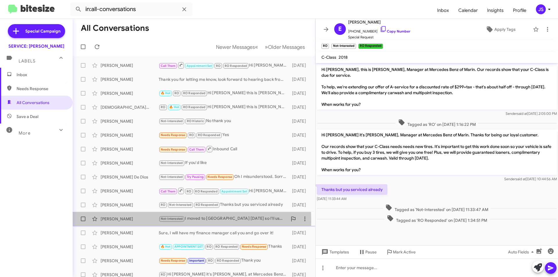
click at [124, 221] on div "Camilla Moshayedi" at bounding box center [130, 219] width 58 height 6
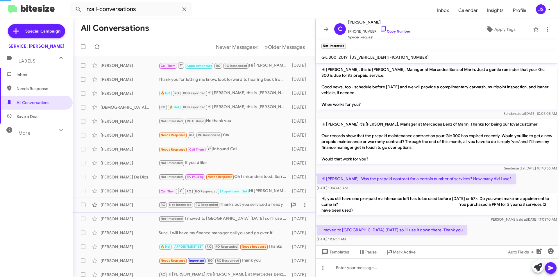
scroll to position [17, 0]
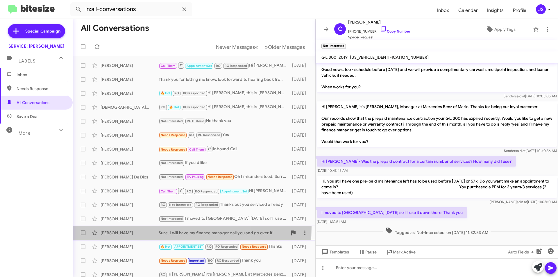
click at [133, 227] on div "Leslie Silbergh Sure, I will have my finance manager call you and go over it! 6…" at bounding box center [193, 233] width 233 height 12
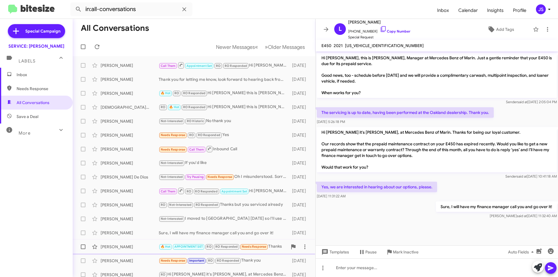
click at [136, 241] on div "Marylisa Tencer 🔥 Hot APPOINTMENT SET RO RO Responded Needs Response Thanks 6 m…" at bounding box center [193, 247] width 233 height 12
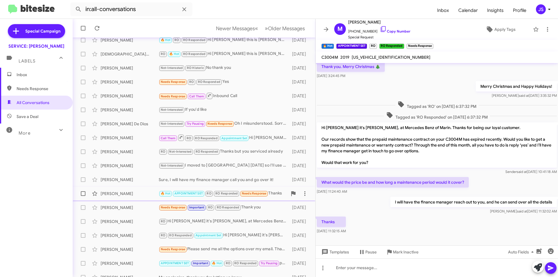
scroll to position [58, 0]
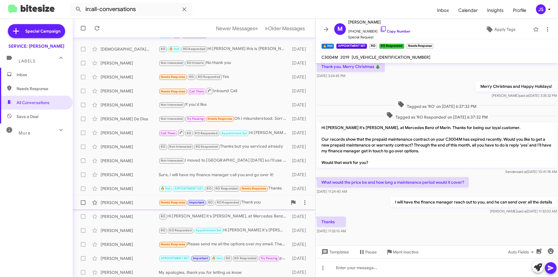
click at [121, 202] on div "Scott Fulmer" at bounding box center [130, 203] width 58 height 6
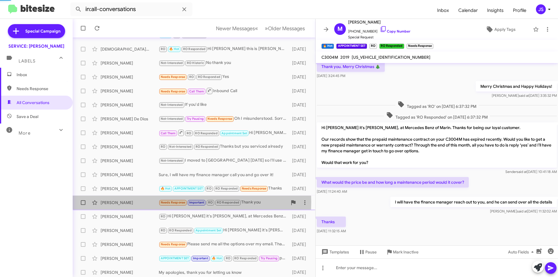
scroll to position [4, 0]
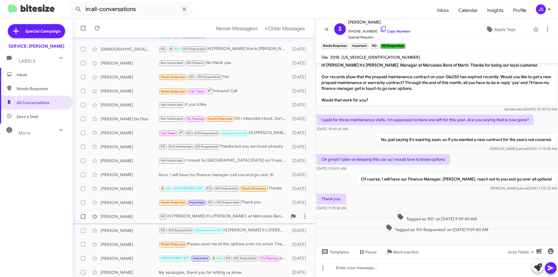
click at [111, 215] on div "Rosa Rios" at bounding box center [130, 217] width 58 height 6
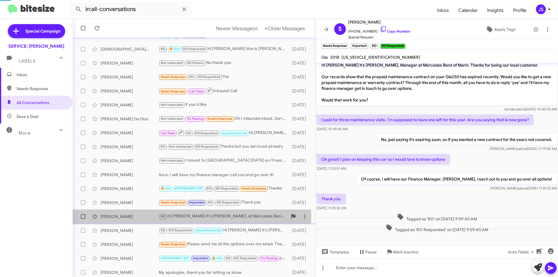
scroll to position [35, 0]
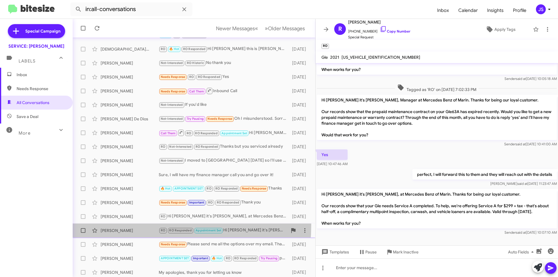
click at [111, 225] on div "John Mitchell RO RO Responded Appointment Set Hi John it's Omar Ibrahimi, at Me…" at bounding box center [193, 231] width 233 height 12
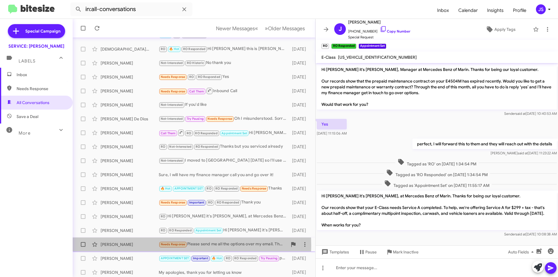
click at [121, 246] on div "Purbasha Mazumdar" at bounding box center [130, 245] width 58 height 6
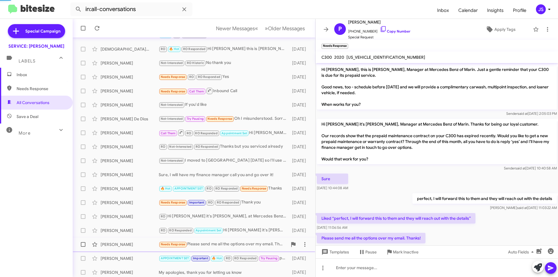
scroll to position [15, 0]
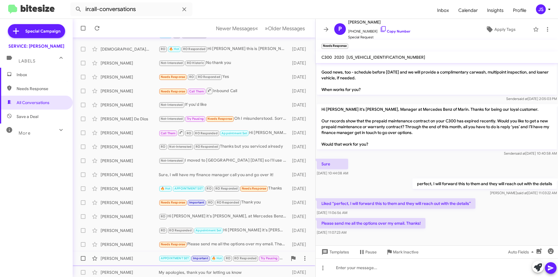
click at [120, 258] on div "Stacey Crystal" at bounding box center [130, 258] width 58 height 6
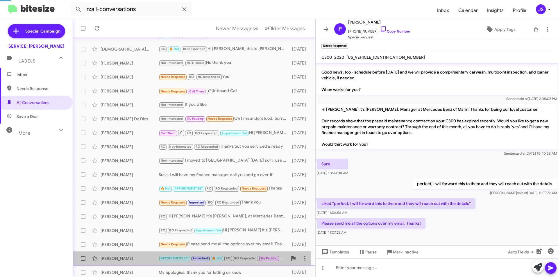
scroll to position [274, 0]
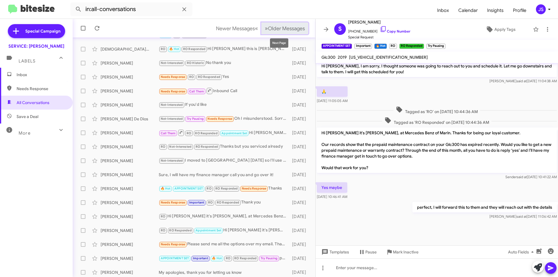
click at [287, 24] on button "» Next Older Messages" at bounding box center [284, 28] width 47 height 12
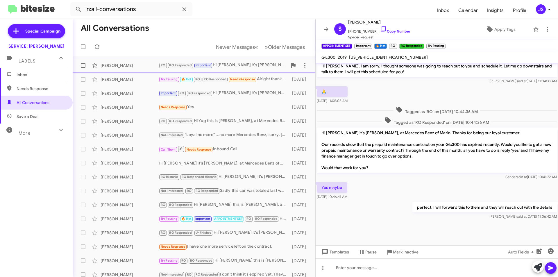
click at [143, 68] on div "Renee Poulos" at bounding box center [130, 65] width 58 height 6
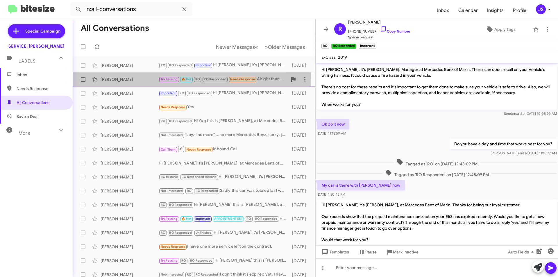
click at [114, 82] on div "Agambir Singh Try Pausing 🔥 Hot RO RO Responded Needs Response Alright thankyou…" at bounding box center [193, 80] width 233 height 12
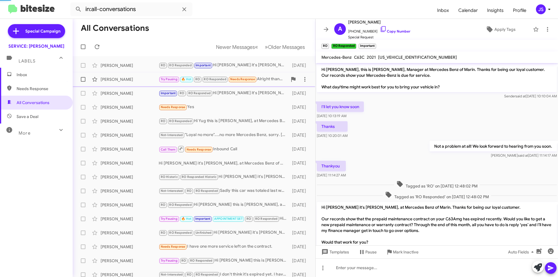
scroll to position [85, 0]
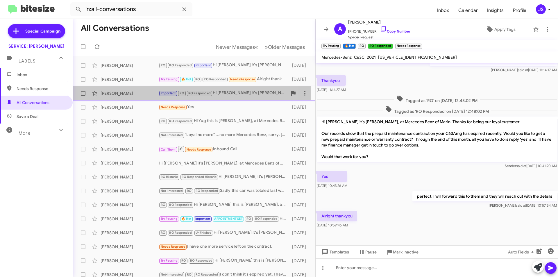
click at [120, 91] on div "Rikesh Lal" at bounding box center [130, 93] width 58 height 6
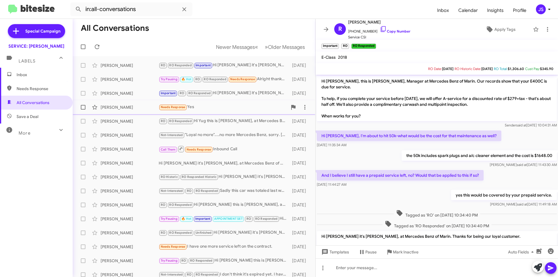
click at [122, 104] on div "David Robinson Needs Response Yes 6 months ago" at bounding box center [193, 107] width 233 height 12
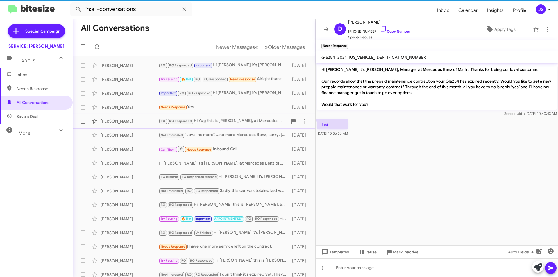
click at [127, 119] on div "Yug Bajgain" at bounding box center [130, 121] width 58 height 6
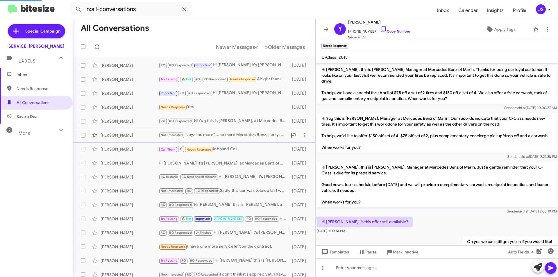
scroll to position [397, 0]
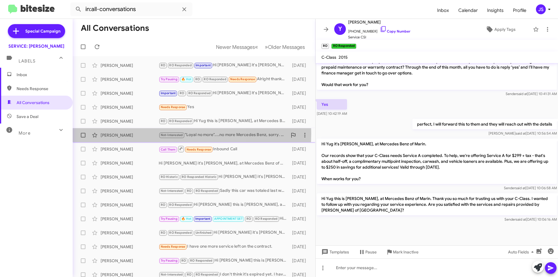
click at [131, 133] on div "John Claeys" at bounding box center [130, 135] width 58 height 6
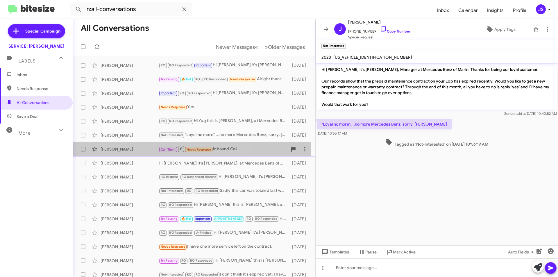
click at [134, 146] on div "Deitdre Holtz Call Them Needs Response Inbound Call 6 months ago" at bounding box center [193, 149] width 233 height 12
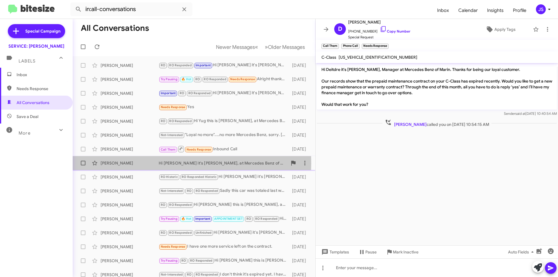
click at [153, 163] on div "Danny Over" at bounding box center [130, 163] width 58 height 6
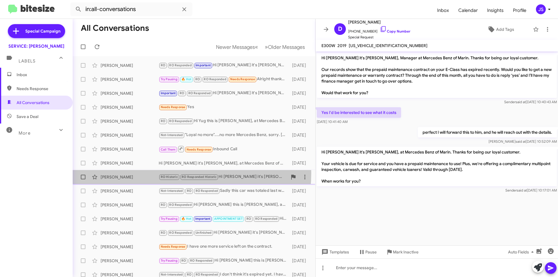
click at [148, 173] on div "Christina Tejeda RO Historic RO Responded Historic Hi Christina it's Omar Ibrah…" at bounding box center [193, 177] width 233 height 12
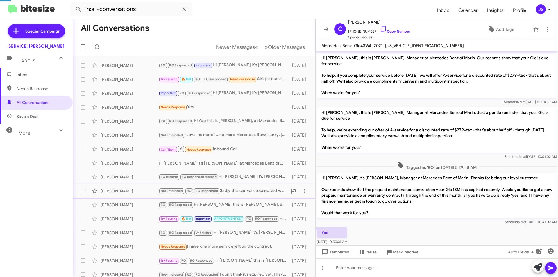
scroll to position [76, 0]
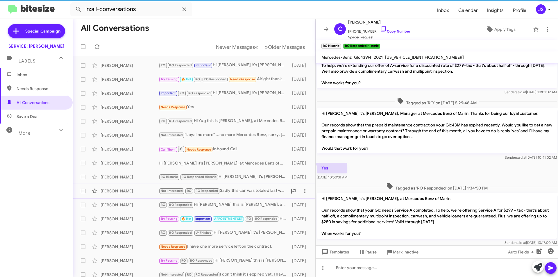
click at [141, 189] on div "Stephen Wagstaff" at bounding box center [130, 191] width 58 height 6
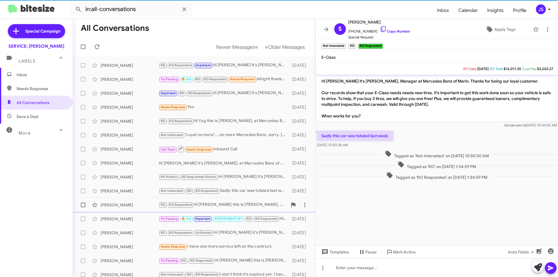
click at [134, 206] on div "Karie Boosalis" at bounding box center [130, 205] width 58 height 6
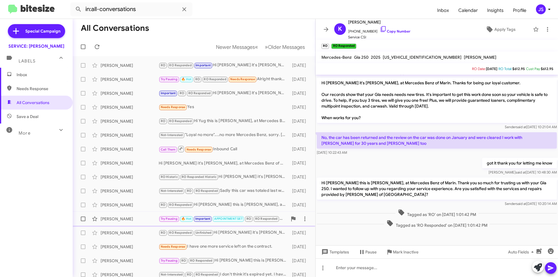
scroll to position [29, 0]
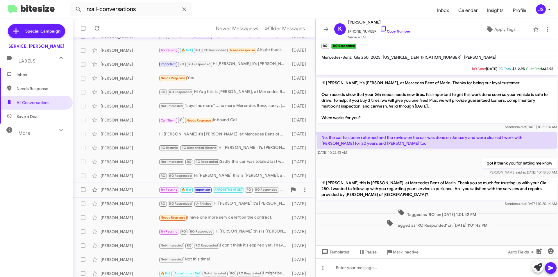
click at [124, 193] on div "Clayton Gius Try Pausing 🔥 Hot Important APPOINTMENT SET RO RO Responded Hi Cla…" at bounding box center [193, 190] width 233 height 12
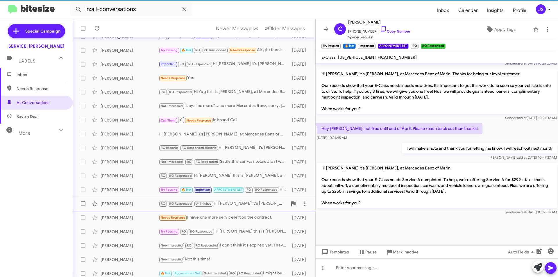
click at [125, 199] on div "Erik Hardenbergh RO RO Responded Unfinished Hi Erik it's Omar Ibrahimi, at Merc…" at bounding box center [193, 204] width 233 height 12
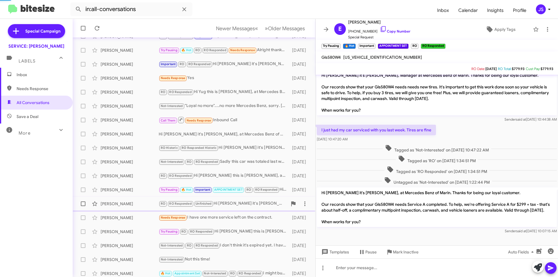
scroll to position [12, 0]
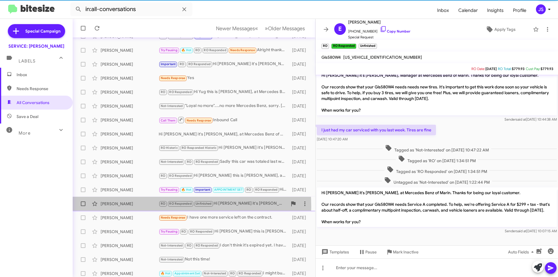
click at [127, 207] on div "Erik Hardenbergh RO RO Responded Unfinished Hi Erik it's Omar Ibrahimi, at Merc…" at bounding box center [193, 204] width 233 height 12
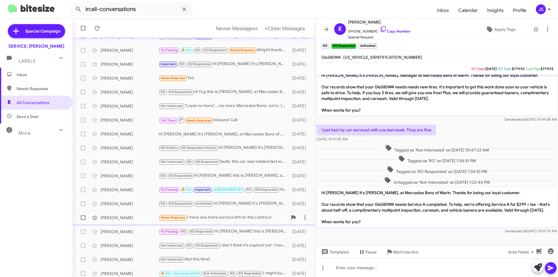
click at [127, 215] on div "Marc Baluda" at bounding box center [130, 218] width 58 height 6
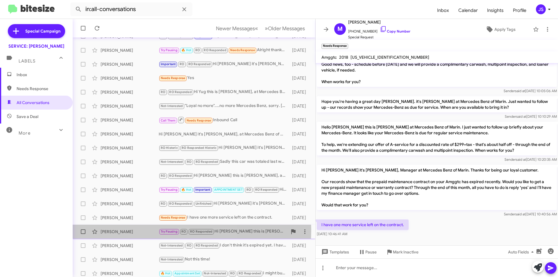
click at [126, 230] on div "John Fetzer" at bounding box center [130, 232] width 58 height 6
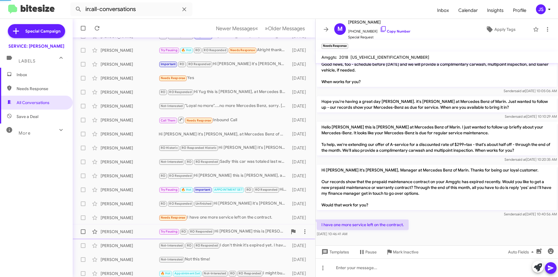
scroll to position [310, 0]
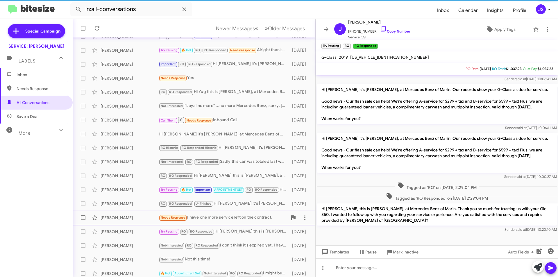
click at [129, 213] on div "Marc Baluda Needs Response I have one more service left on the contract. 6 mont…" at bounding box center [193, 218] width 233 height 12
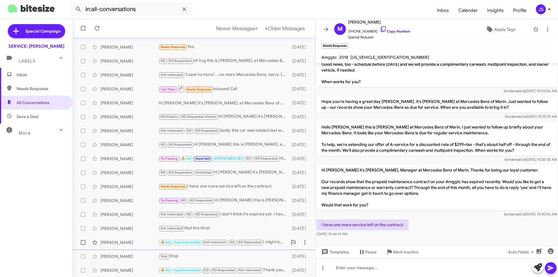
scroll to position [60, 0]
click at [380, 32] on icon at bounding box center [383, 29] width 7 height 7
click at [146, 199] on div "John Fetzer" at bounding box center [130, 200] width 58 height 6
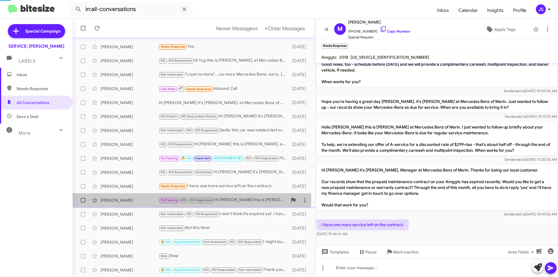
scroll to position [146, 0]
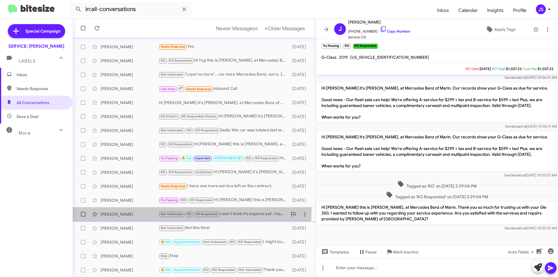
click at [145, 209] on div "Donna Beels Not-Interested RO RO Responded I don't think it's expired yet. I ha…" at bounding box center [193, 214] width 233 height 12
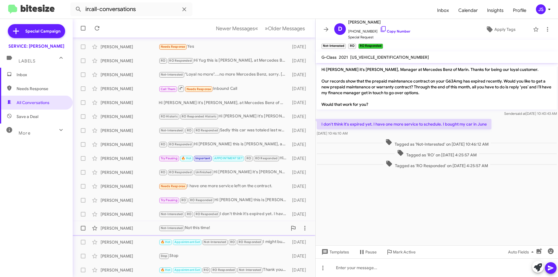
click at [138, 223] on div "Eri Kaku Not-Interested Not this time! 6 months ago" at bounding box center [193, 228] width 233 height 12
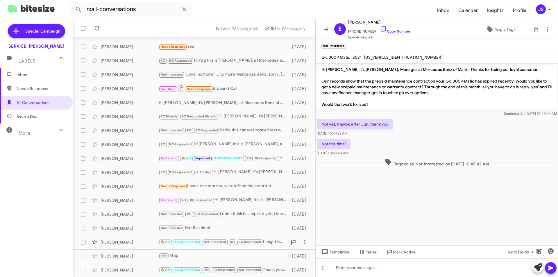
click at [137, 239] on div "Dennis Sholl 🔥 Hot Appointment Set Not-Interested RO RO Responded I might but m…" at bounding box center [193, 242] width 233 height 12
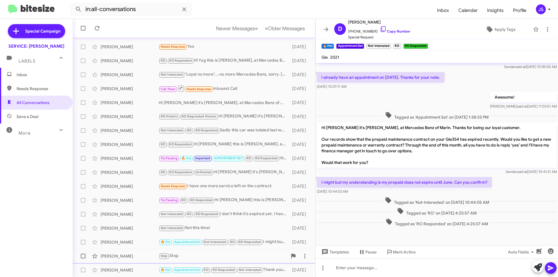
click at [124, 253] on div "Gordon Tucker Stop Stop 6 months ago" at bounding box center [193, 256] width 233 height 12
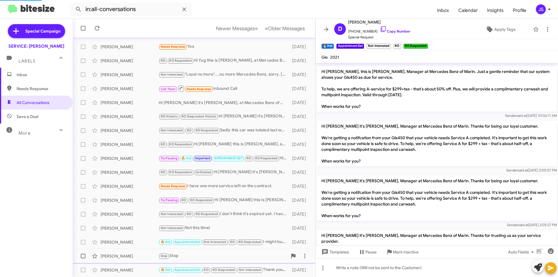
scroll to position [637, 0]
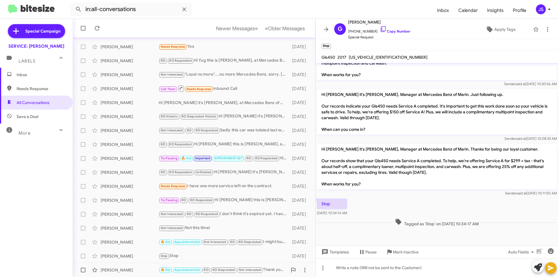
click at [123, 268] on div "Margarita Dreyer" at bounding box center [130, 270] width 58 height 6
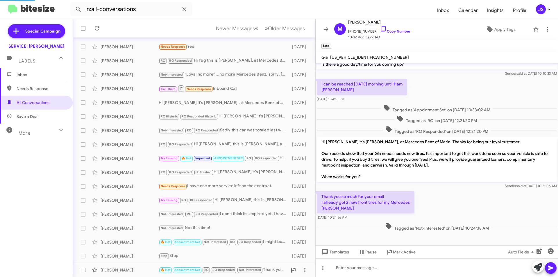
scroll to position [77, 0]
click at [380, 29] on icon at bounding box center [383, 29] width 7 height 7
click at [132, 241] on div "Dennis Sholl" at bounding box center [130, 242] width 58 height 6
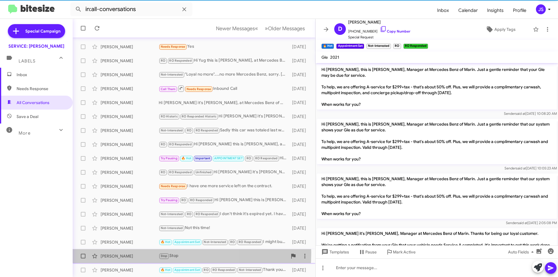
click at [128, 253] on div "Gordon Tucker Stop Stop 6 months ago" at bounding box center [193, 256] width 233 height 12
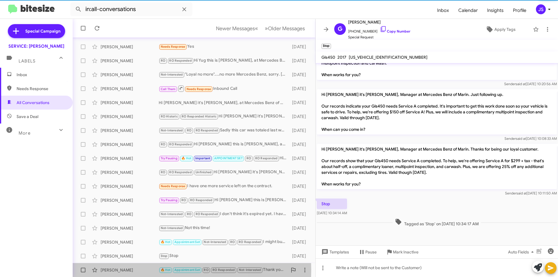
click at [132, 270] on div "Margarita Dreyer" at bounding box center [130, 270] width 58 height 6
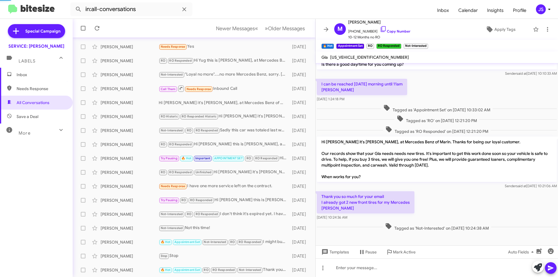
scroll to position [77, 0]
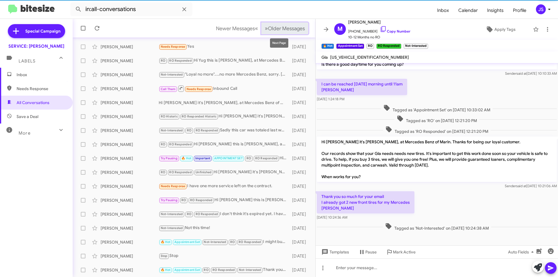
click at [266, 24] on button "» Next Older Messages" at bounding box center [284, 28] width 47 height 12
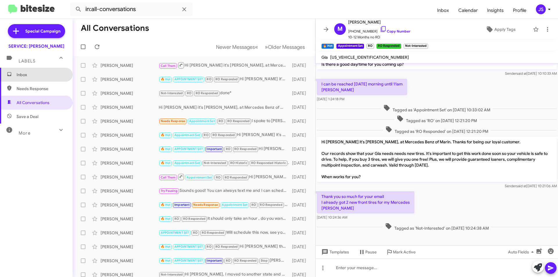
click at [37, 73] on span "Inbox" at bounding box center [41, 75] width 49 height 6
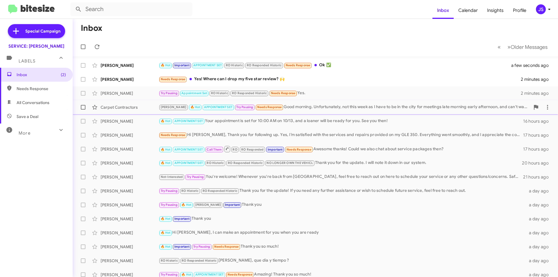
click at [342, 105] on div "RAUL 🔥 Hot APPOINTMENT SET Try Pausing Needs Response Good morning. Unfortunate…" at bounding box center [344, 107] width 371 height 7
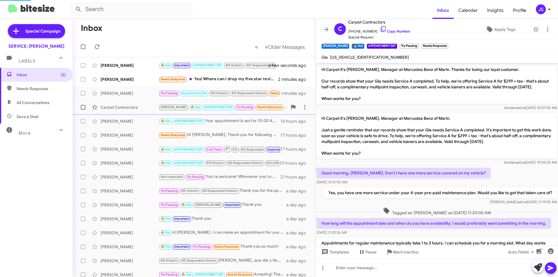
scroll to position [311, 0]
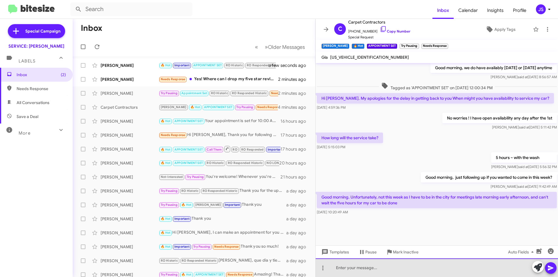
click at [393, 266] on div at bounding box center [437, 267] width 242 height 19
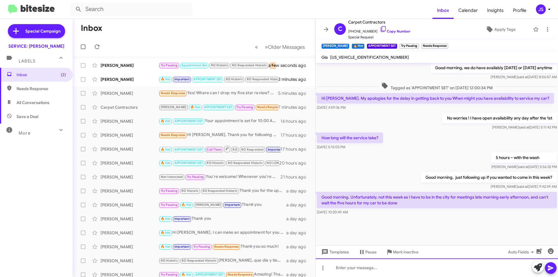
click at [385, 266] on div at bounding box center [437, 267] width 242 height 19
click at [130, 85] on span "Carolyn Handelin 🔥 Hot Important APPOINTMENT SET RO Historic RO Responded Histo…" at bounding box center [194, 79] width 243 height 14
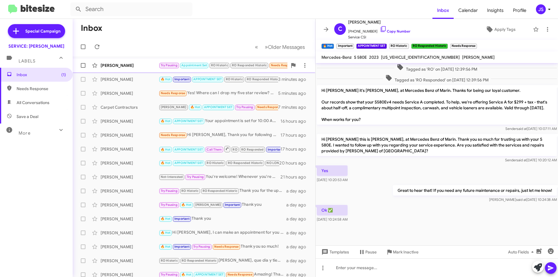
click at [124, 66] on div "[PERSON_NAME]" at bounding box center [130, 65] width 58 height 6
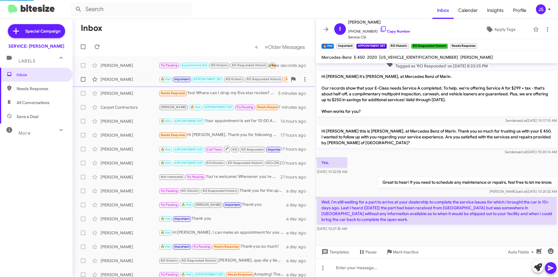
scroll to position [216, 0]
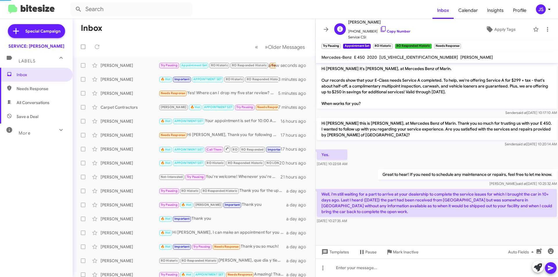
click at [385, 28] on span "+14154203710 Copy Number" at bounding box center [379, 30] width 62 height 9
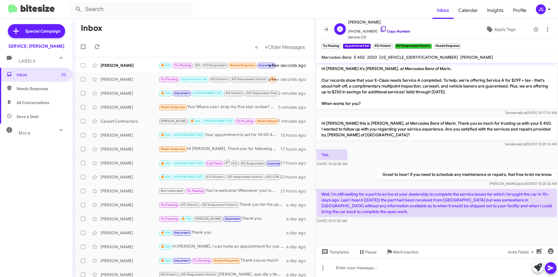
click at [381, 27] on icon at bounding box center [383, 29] width 5 height 6
click at [141, 66] on div "[PERSON_NAME]" at bounding box center [130, 65] width 58 height 6
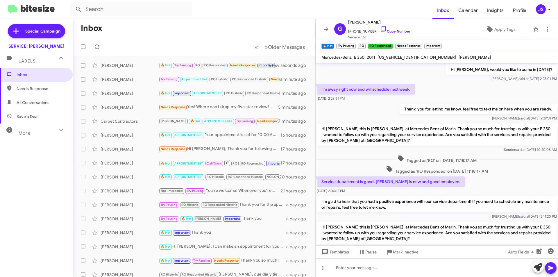
scroll to position [194, 0]
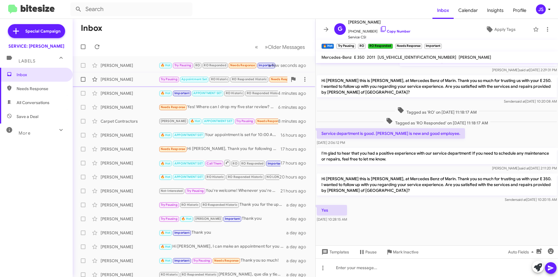
click at [113, 82] on div "Ira Haber Try Pausing Appointment Set RO Historic RO Responded Historic Needs R…" at bounding box center [193, 80] width 233 height 12
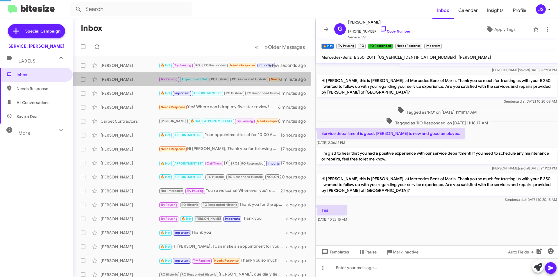
scroll to position [216, 0]
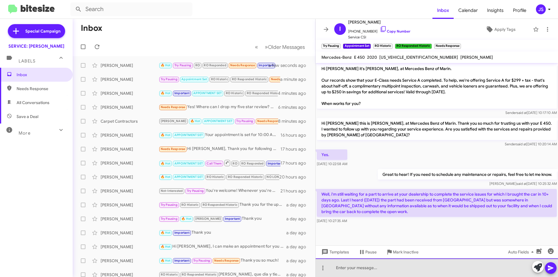
click at [403, 264] on div at bounding box center [437, 267] width 242 height 19
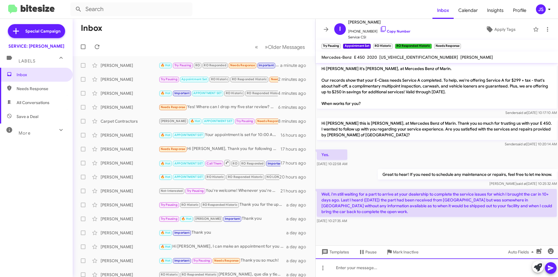
click at [351, 271] on div at bounding box center [437, 267] width 242 height 19
click at [115, 99] on div "Carolyn Handelin 🔥 Hot Important APPOINTMENT SET RO Historic RO Responded Histo…" at bounding box center [193, 93] width 233 height 12
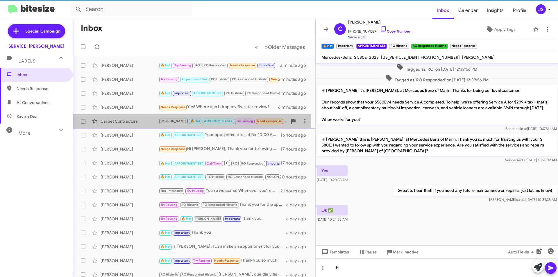
click at [129, 123] on div "Carpet Contractors" at bounding box center [130, 121] width 58 height 6
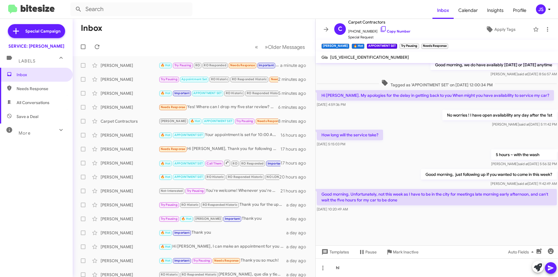
scroll to position [418, 0]
drag, startPoint x: 371, startPoint y: 269, endPoint x: 259, endPoint y: 271, distance: 111.3
click at [264, 273] on div "Inbox « Previous » Next Older Messages Gloria Rydingsword 🔥 Hot Try Pausing RO …" at bounding box center [315, 148] width 485 height 258
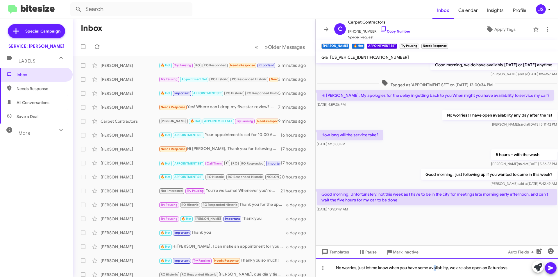
click at [436, 265] on div "No worries, just let me know when you have some availabilty, we are also open o…" at bounding box center [437, 267] width 242 height 19
drag, startPoint x: 436, startPoint y: 265, endPoint x: 438, endPoint y: 271, distance: 6.5
click at [438, 271] on div "No worries, just let me know when you have some availabilty, we are also open o…" at bounding box center [437, 267] width 242 height 19
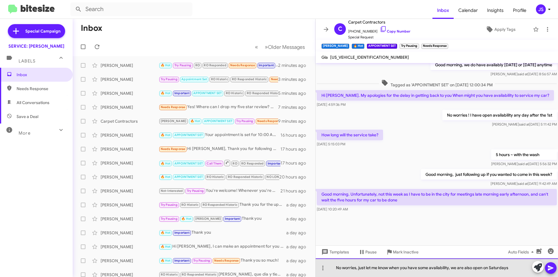
click at [511, 267] on div "No worries, just let me know when you have some availability, we are also open …" at bounding box center [437, 267] width 242 height 19
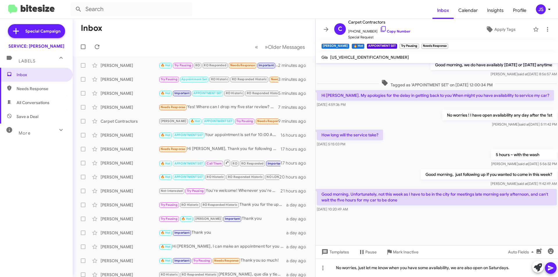
click at [550, 267] on icon at bounding box center [551, 268] width 6 height 5
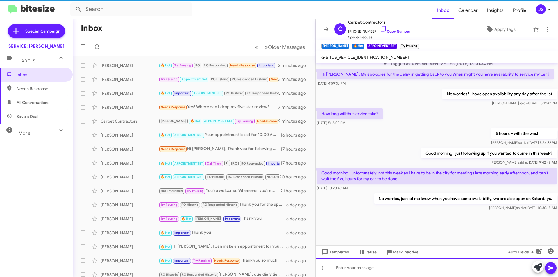
scroll to position [439, 0]
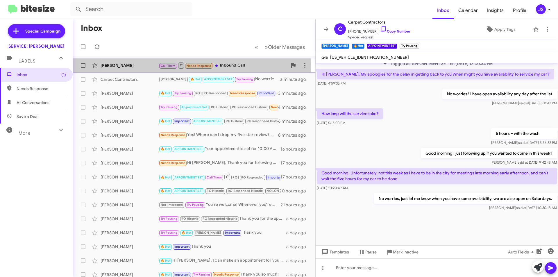
click at [169, 63] on small "Call Them" at bounding box center [168, 66] width 18 height 6
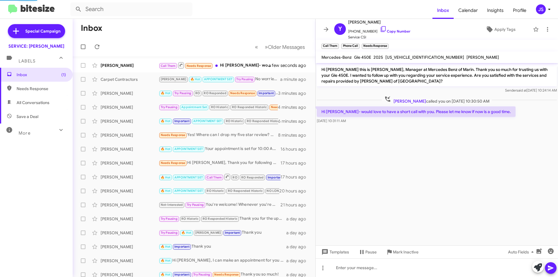
click at [445, 144] on cdk-virtual-scroll-viewport "Hi Yue this is Omar Ibrahimi, Manager at Mercedes Benz of Marin. Thank you so m…" at bounding box center [437, 154] width 242 height 182
click at [380, 28] on icon at bounding box center [383, 29] width 7 height 7
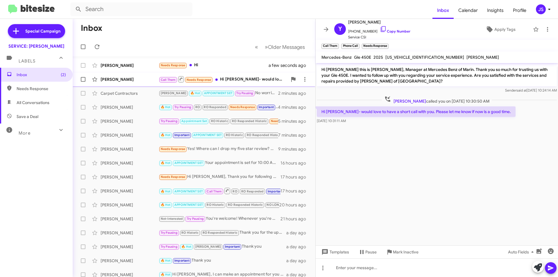
click at [142, 78] on div "[PERSON_NAME]" at bounding box center [130, 79] width 58 height 6
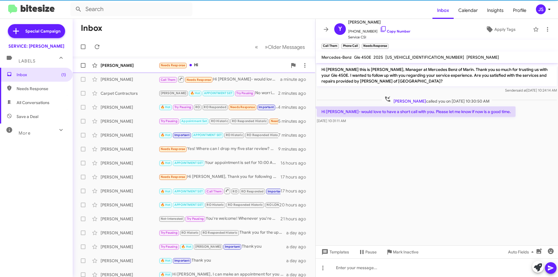
click at [141, 63] on div "[PERSON_NAME]" at bounding box center [130, 65] width 58 height 6
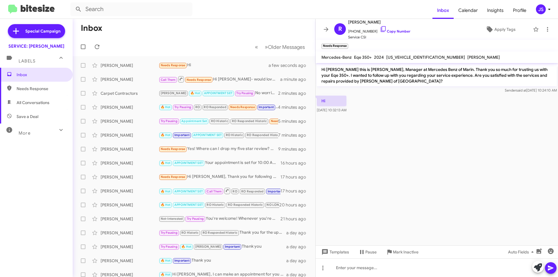
click at [475, 160] on cdk-virtual-scroll-viewport "Hi Roshani this is Omar Ibrahimi, Manager at Mercedes Benz of Marin. Thank you …" at bounding box center [437, 154] width 242 height 182
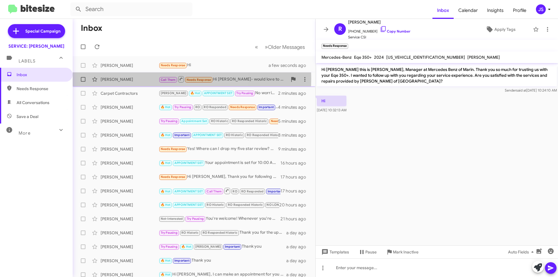
click at [132, 78] on div "[PERSON_NAME]" at bounding box center [130, 79] width 58 height 6
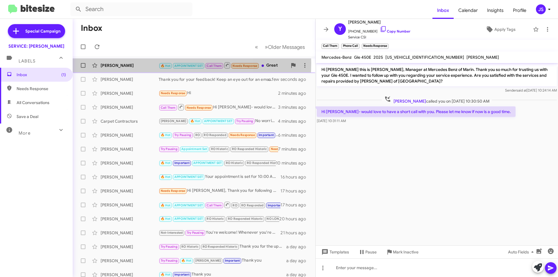
click at [134, 63] on div "[PERSON_NAME]" at bounding box center [130, 65] width 58 height 6
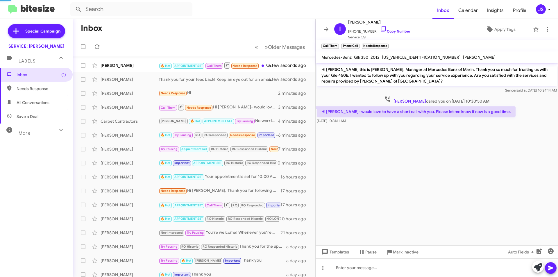
scroll to position [335, 0]
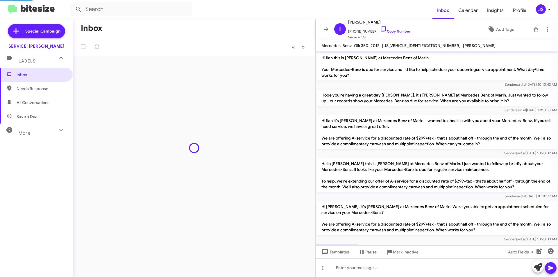
scroll to position [305, 0]
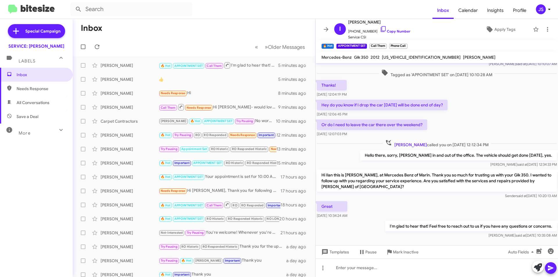
click at [58, 98] on span "All Conversations" at bounding box center [36, 103] width 73 height 14
type input "in:all-conversations"
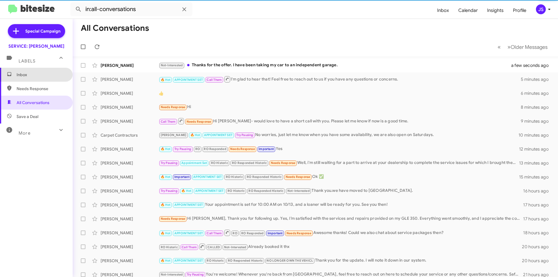
click at [40, 70] on span "Inbox" at bounding box center [36, 75] width 73 height 14
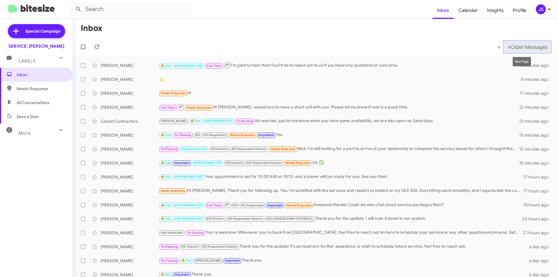
click at [525, 51] on button "» Next Older Messages" at bounding box center [527, 47] width 47 height 12
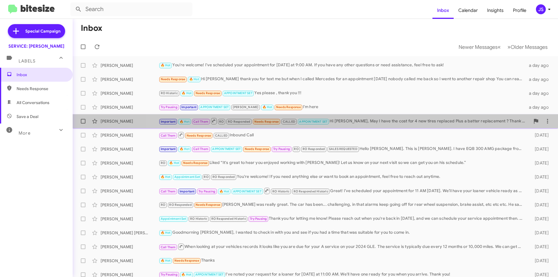
click at [342, 117] on div "Assumpta Curry Important 🔥 Hot Call Them RO RO Responded Needs Response CALLED …" at bounding box center [315, 121] width 476 height 12
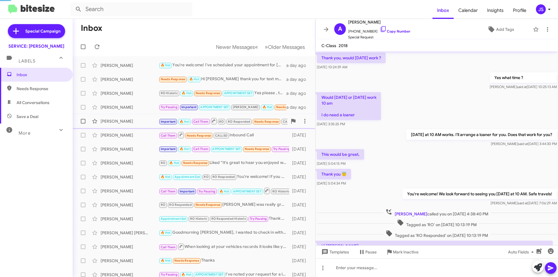
scroll to position [331, 0]
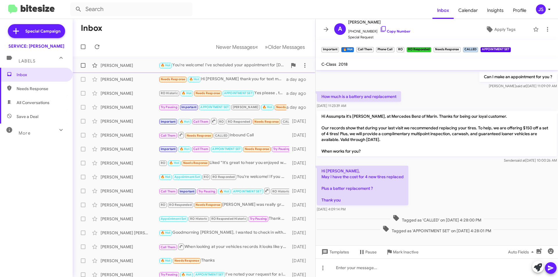
click at [114, 68] on div "Paul Villegas 🔥 Hot You're welcome! I've scheduled your appointment for next We…" at bounding box center [193, 66] width 233 height 12
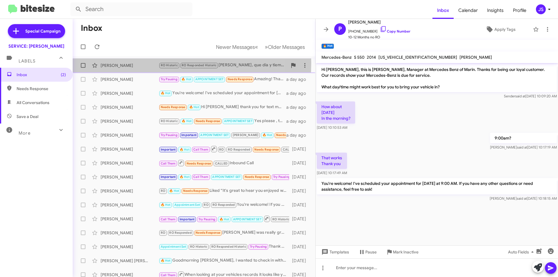
click at [114, 63] on div "[PERSON_NAME]" at bounding box center [130, 65] width 58 height 6
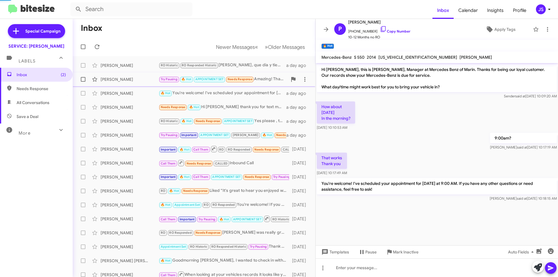
scroll to position [167, 0]
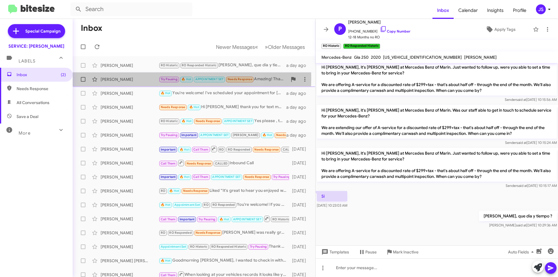
click at [140, 78] on div "[PERSON_NAME]" at bounding box center [130, 79] width 58 height 6
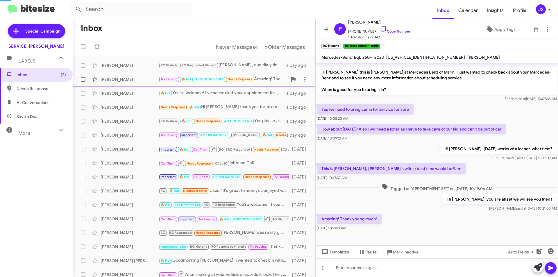
scroll to position [40, 0]
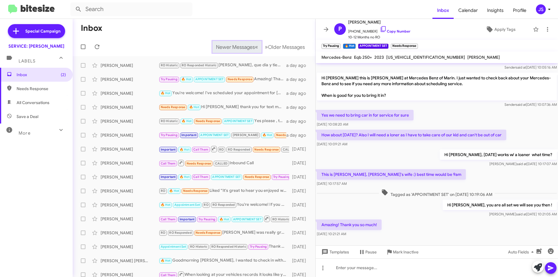
click at [230, 44] on span "Newer Messages" at bounding box center [235, 47] width 39 height 6
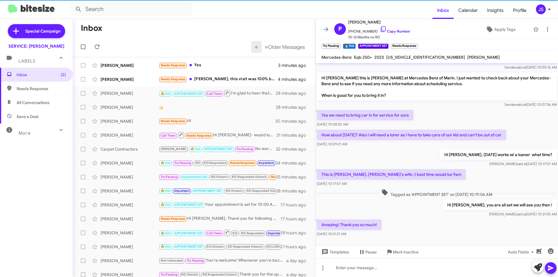
click at [230, 44] on mat-toolbar-row "« Previous » Next Older Messages" at bounding box center [194, 46] width 243 height 19
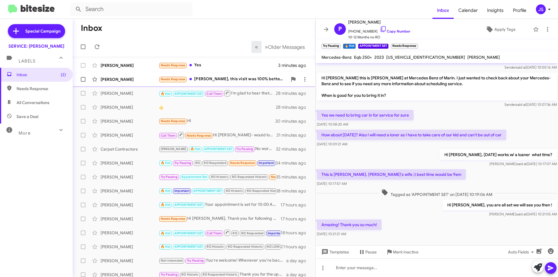
click at [209, 76] on div "[PERSON_NAME] Needs Response [PERSON_NAME], this visit was 100% better than Jul…" at bounding box center [193, 80] width 233 height 12
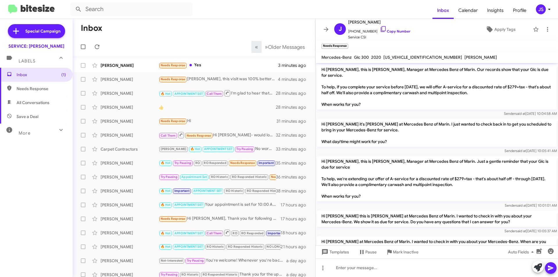
scroll to position [177, 0]
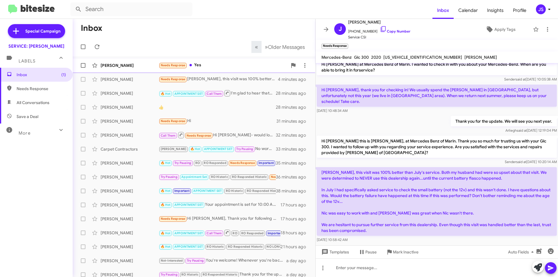
click at [151, 62] on div "[PERSON_NAME]" at bounding box center [130, 65] width 58 height 6
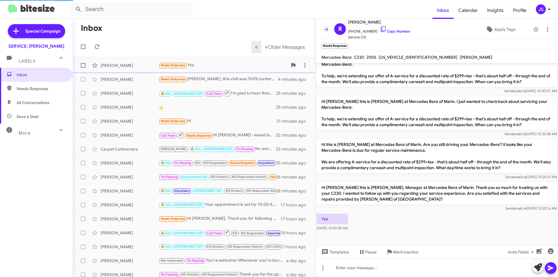
scroll to position [160, 0]
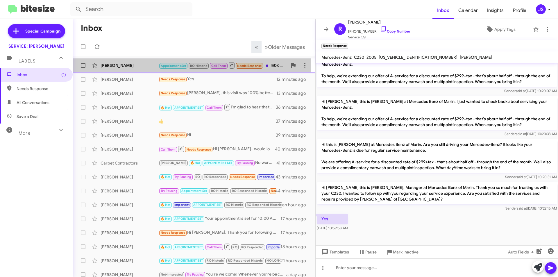
click at [136, 61] on div "[PERSON_NAME] Appointment Set RO Historic Call Them Needs Response Inbound Call…" at bounding box center [193, 66] width 233 height 12
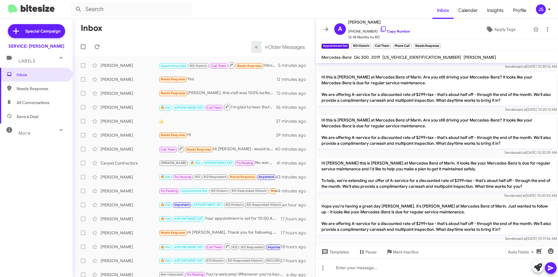
scroll to position [243, 0]
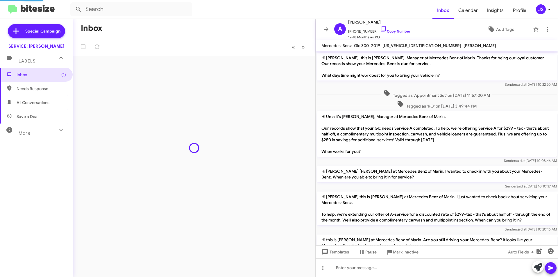
scroll to position [231, 0]
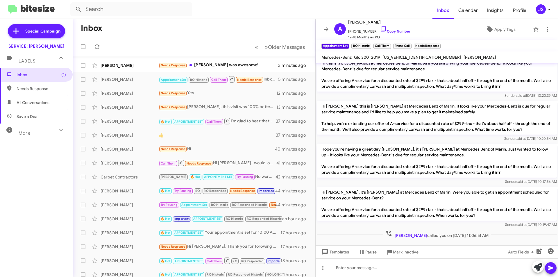
click at [253, 58] on mat-action-list "[PERSON_NAME] Needs Response [PERSON_NAME] was awesome! 3 minutes ago [PERSON_N…" at bounding box center [194, 196] width 243 height 281
click at [250, 64] on div "Needs Response [PERSON_NAME] was awesome!" at bounding box center [223, 65] width 129 height 7
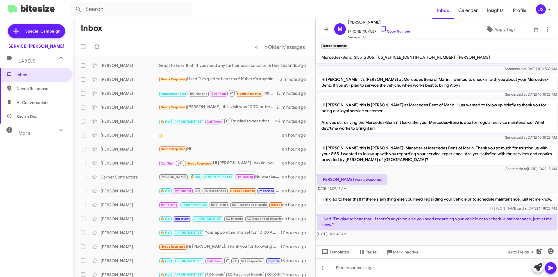
scroll to position [78, 0]
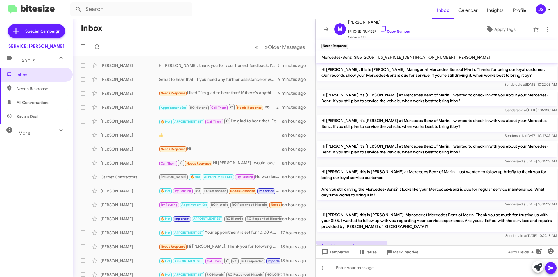
scroll to position [55, 0]
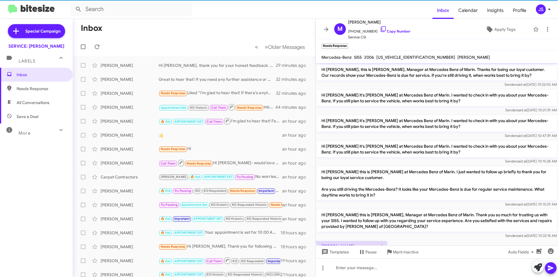
scroll to position [67, 0]
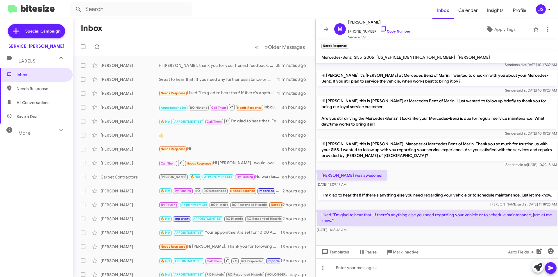
scroll to position [78, 0]
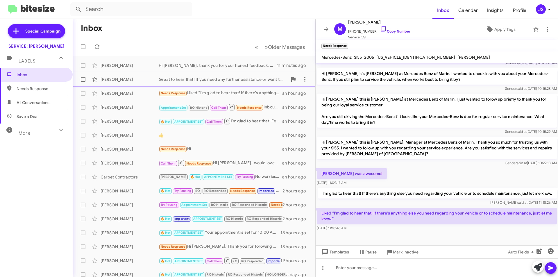
click at [124, 83] on div "Robert Drake Great to hear that! If you need any further assistance or want to …" at bounding box center [193, 80] width 233 height 12
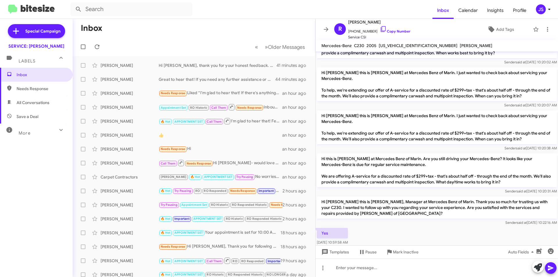
scroll to position [169, 0]
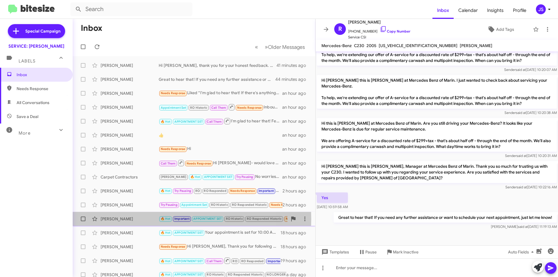
click at [146, 219] on div "[PERSON_NAME]" at bounding box center [130, 219] width 58 height 6
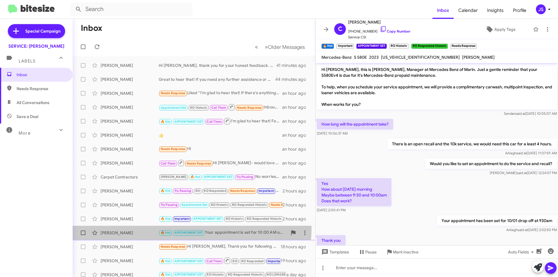
click at [145, 227] on span "George Hensler 🔥 Hot APPOINTMENT SET Your appointment is set for 10:00 AM on 10…" at bounding box center [194, 233] width 243 height 14
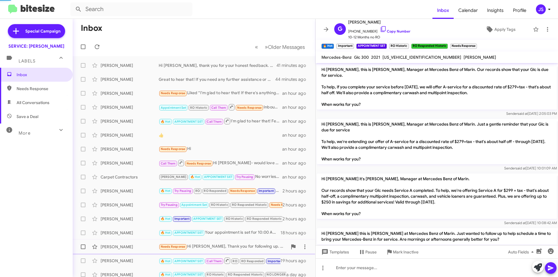
scroll to position [149, 0]
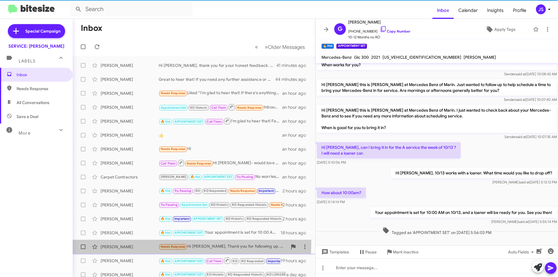
click at [136, 244] on div "David Lee Needs Response Hi Omar, Thank you for following up. Yes, I’m satisfie…" at bounding box center [193, 247] width 233 height 12
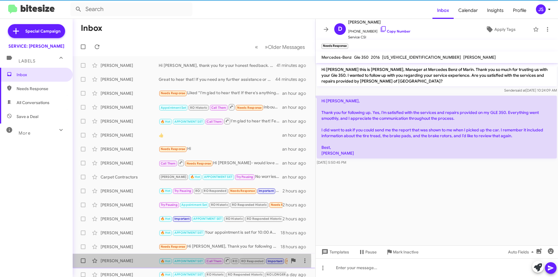
click at [129, 261] on div "[PERSON_NAME]" at bounding box center [130, 261] width 58 height 6
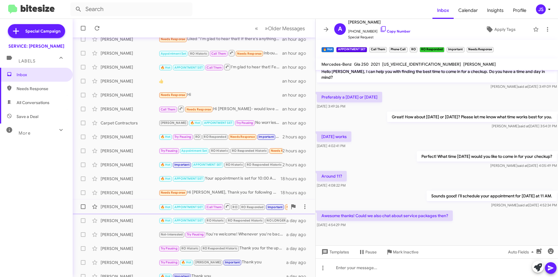
scroll to position [58, 0]
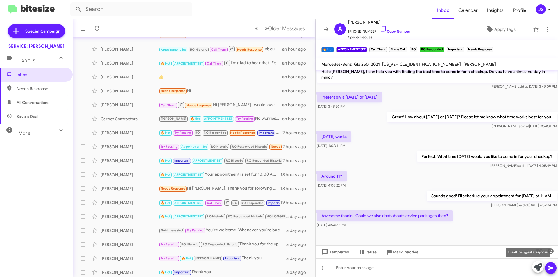
click at [538, 267] on icon at bounding box center [538, 267] width 8 height 8
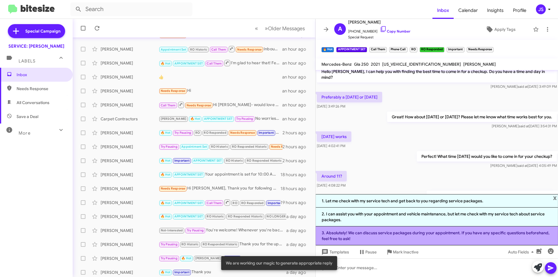
click at [437, 235] on li "3. Absolutely! We can discuss service packages during your appointment. If you …" at bounding box center [437, 235] width 242 height 19
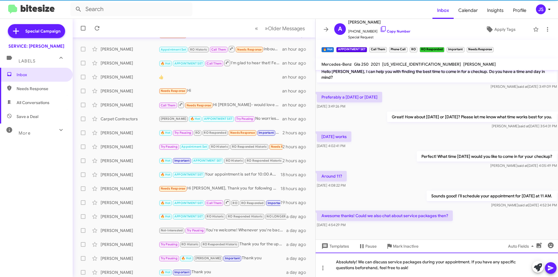
click at [417, 265] on div "Absolutely! We can discuss service packages during your appointment. If you hav…" at bounding box center [437, 265] width 242 height 24
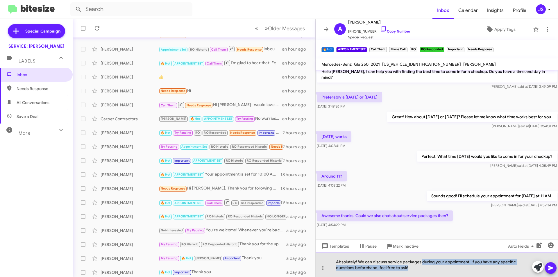
drag, startPoint x: 422, startPoint y: 261, endPoint x: 425, endPoint y: 268, distance: 7.6
click at [425, 268] on div "Absolutely! We can discuss service packages during your appointment. If you hav…" at bounding box center [437, 265] width 242 height 24
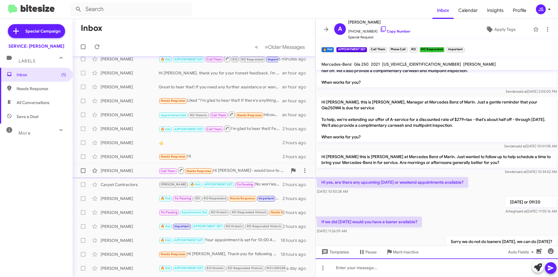
scroll to position [0, 0]
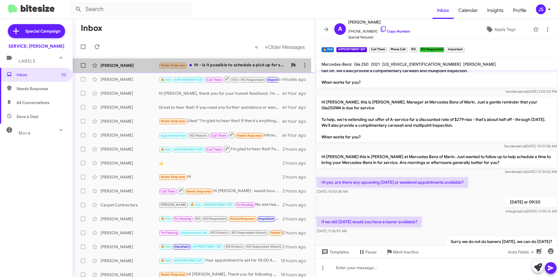
click at [131, 67] on div "[PERSON_NAME]" at bounding box center [130, 65] width 58 height 6
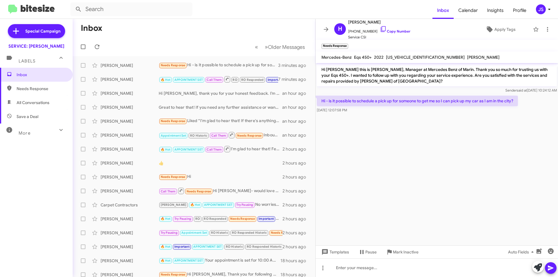
click at [461, 175] on cdk-virtual-scroll-viewport "Hi Harjus this is Omar Ibrahimi, Manager at Mercedes Benz of Marin. Thank you s…" at bounding box center [437, 154] width 242 height 182
click at [381, 29] on icon at bounding box center [383, 29] width 5 height 6
click at [452, 210] on cdk-virtual-scroll-viewport "Hi Harjus this is Omar Ibrahimi, Manager at Mercedes Benz of Marin. Thank you s…" at bounding box center [437, 154] width 242 height 182
click at [533, 267] on button at bounding box center [538, 267] width 12 height 12
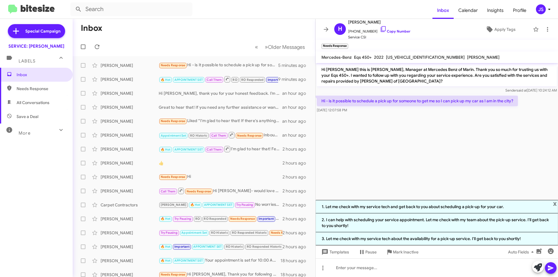
click at [413, 151] on cdk-virtual-scroll-viewport "Hi Harjus this is Omar Ibrahimi, Manager at Mercedes Benz of Marin. Thank you s…" at bounding box center [437, 131] width 242 height 137
click at [555, 204] on span "x" at bounding box center [555, 203] width 4 height 7
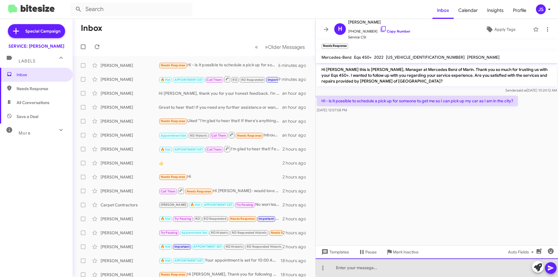
click at [495, 265] on div at bounding box center [437, 267] width 242 height 19
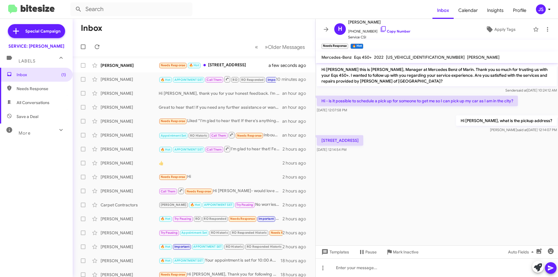
click at [425, 195] on cdk-virtual-scroll-viewport "Hi Harjus this is Omar Ibrahimi, Manager at Mercedes Benz of Marin. Thank you s…" at bounding box center [437, 154] width 242 height 182
click at [136, 65] on div "[PERSON_NAME]" at bounding box center [130, 65] width 58 height 6
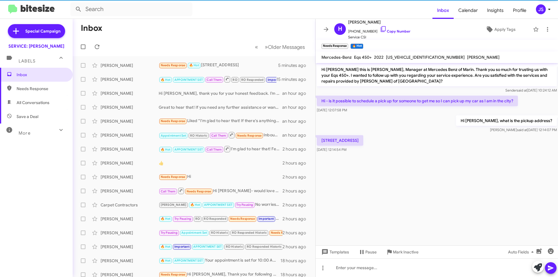
click at [436, 189] on cdk-virtual-scroll-viewport "Hi Harjus this is Omar Ibrahimi, Manager at Mercedes Benz of Marin. Thank you s…" at bounding box center [437, 154] width 242 height 182
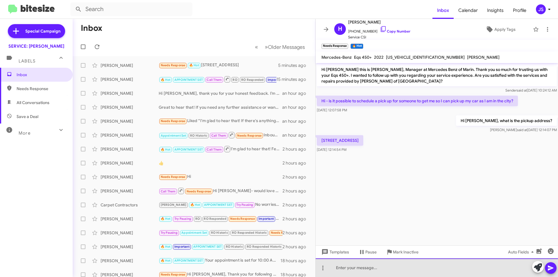
click at [427, 269] on div at bounding box center [437, 267] width 242 height 19
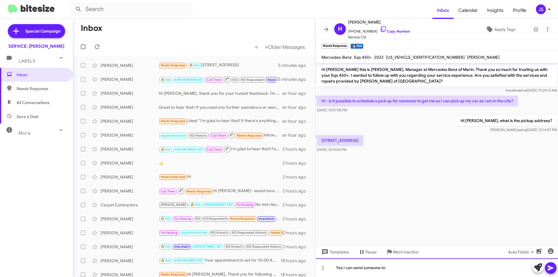
click at [341, 267] on div "Yes I can send someone to" at bounding box center [437, 267] width 242 height 19
click at [342, 268] on div "Yes I can send someone to" at bounding box center [437, 267] width 242 height 19
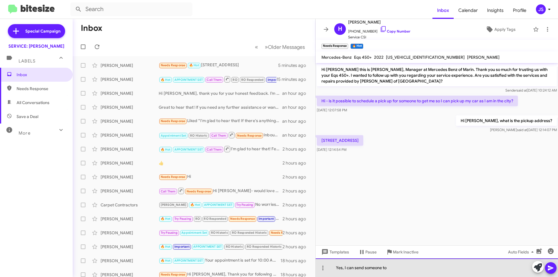
click at [445, 269] on div "Yes, I can send someone to" at bounding box center [437, 267] width 242 height 19
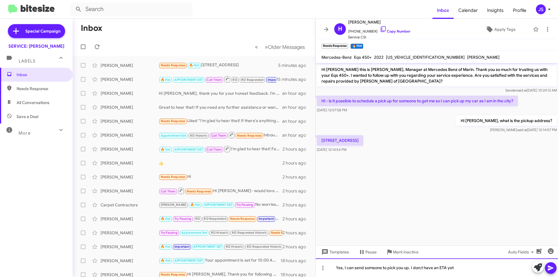
click at [418, 269] on div "Yes, I can send someone to pick you up. I don;t have an ETA yet" at bounding box center [437, 267] width 242 height 19
click at [464, 269] on div "Yes, I can send someone to pick you up. I don't have an ETA yet" at bounding box center [437, 267] width 242 height 19
click at [495, 263] on div "Yes, I can send someone to pick you up. I don't have an ETA yet" at bounding box center [437, 267] width 242 height 19
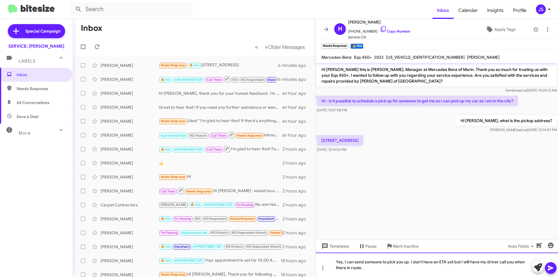
click at [410, 264] on div "Yes, I can send someone to pick you up. I don't have an ETA yet but I will have…" at bounding box center [437, 265] width 242 height 24
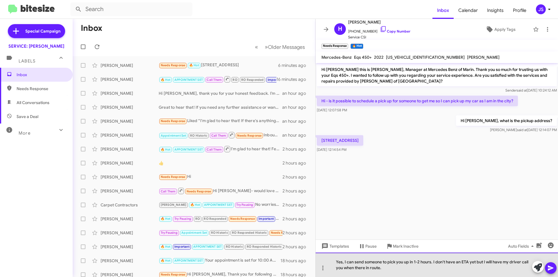
click at [419, 267] on div "Yes, I can send someone to pick you up in 1-2 hours. I don't have an ETA yet bu…" at bounding box center [437, 265] width 242 height 24
click at [432, 261] on div "Yes, I can send someone to pick you up in 1-2 hours. I don't have an ETA yet bu…" at bounding box center [437, 265] width 242 height 24
click at [433, 270] on div "Yes, I can send someone to pick you up in 1-2 hours they are finishing a ride. …" at bounding box center [437, 265] width 242 height 24
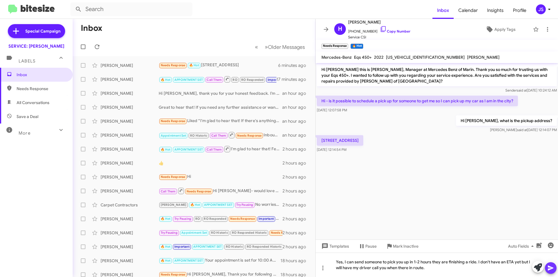
click at [549, 269] on icon at bounding box center [551, 268] width 6 height 5
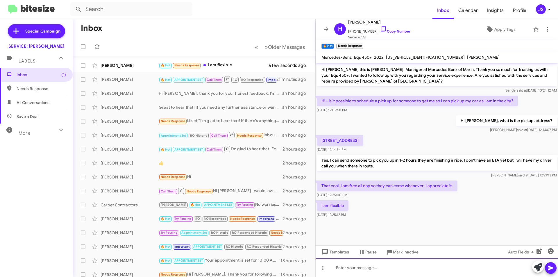
click at [423, 265] on div at bounding box center [437, 267] width 242 height 19
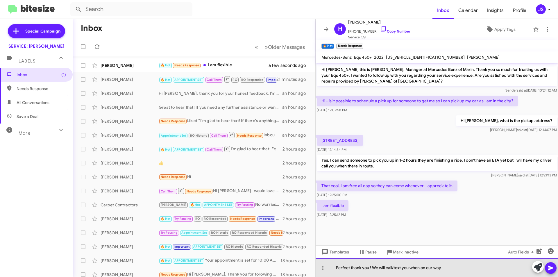
click at [470, 267] on div "Perfect thank you ! We will call/text you when on our way" at bounding box center [437, 267] width 242 height 19
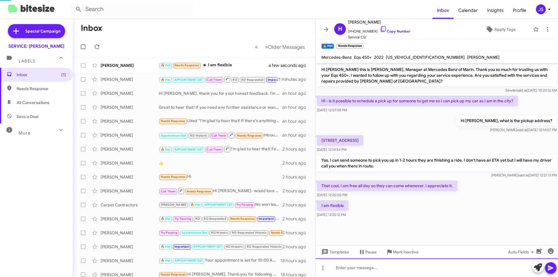
scroll to position [17, 0]
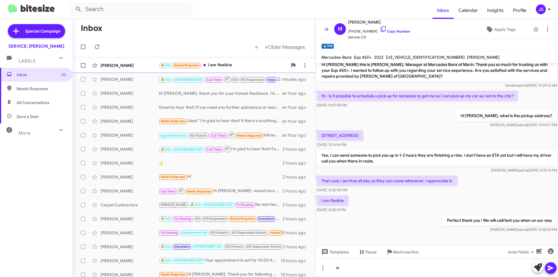
click at [152, 63] on div "[PERSON_NAME]" at bounding box center [130, 65] width 58 height 6
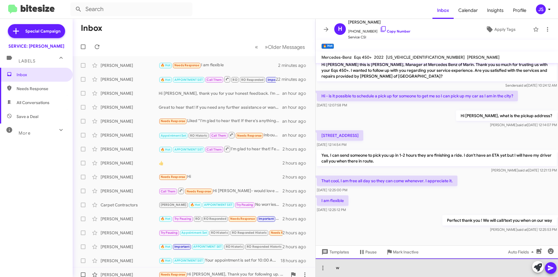
drag, startPoint x: 463, startPoint y: 270, endPoint x: 271, endPoint y: 271, distance: 192.1
click at [271, 271] on div "Inbox « Previous » Next Older Messages Harjus Singh 🔥 Hot Needs Response I am f…" at bounding box center [315, 148] width 485 height 258
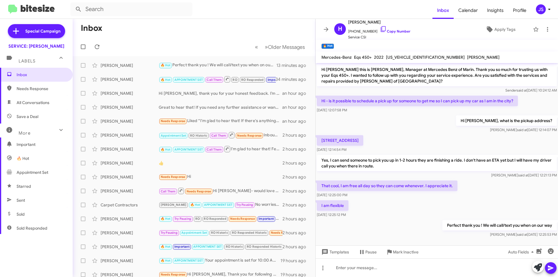
scroll to position [17, 0]
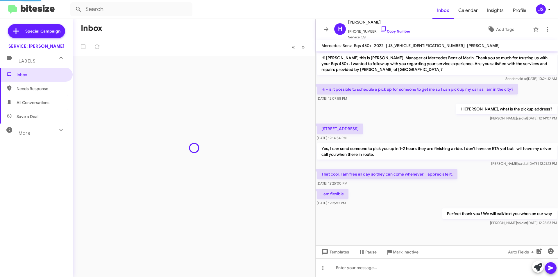
scroll to position [5, 0]
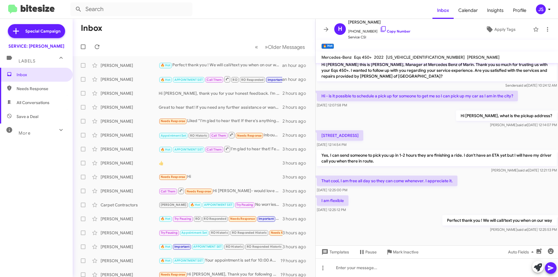
scroll to position [0, 0]
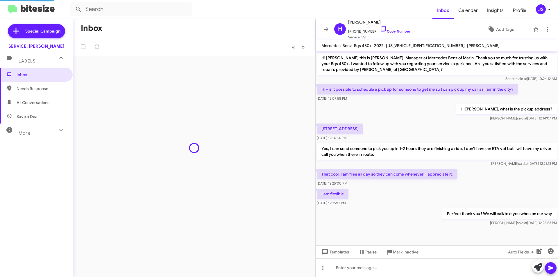
scroll to position [5, 0]
